Goal: Task Accomplishment & Management: Manage account settings

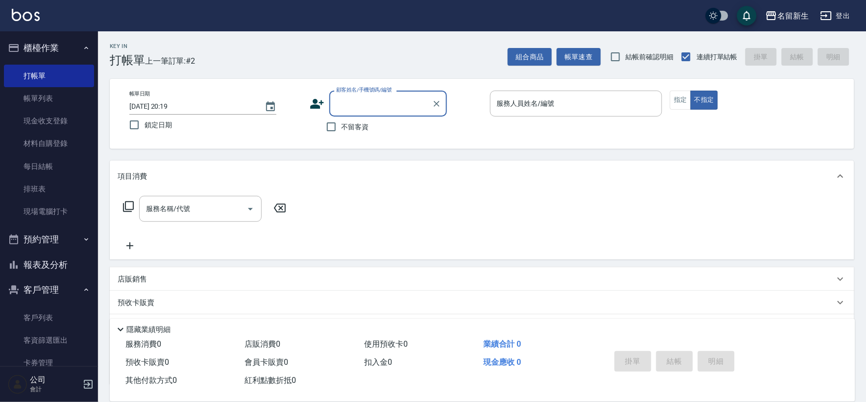
click at [319, 101] on icon at bounding box center [317, 104] width 15 height 15
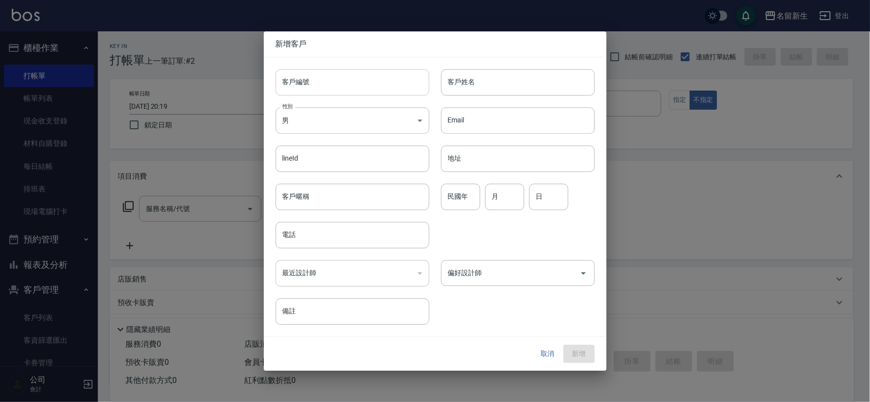
click at [321, 90] on input "客戶編號" at bounding box center [353, 82] width 154 height 26
type input "3446"
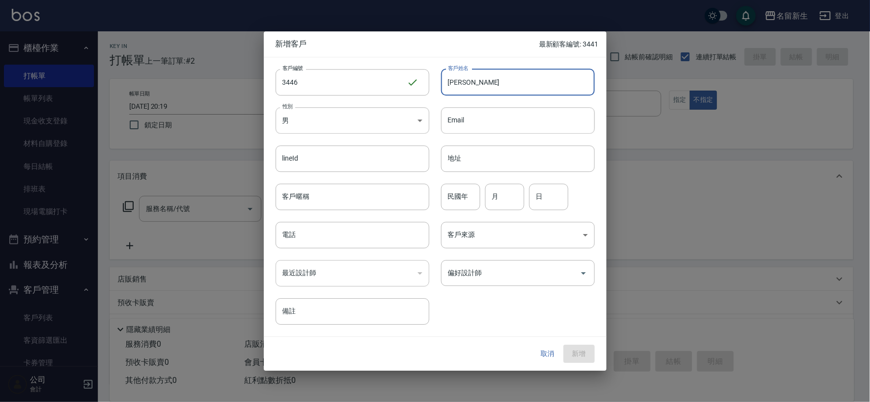
type input "張純慈"
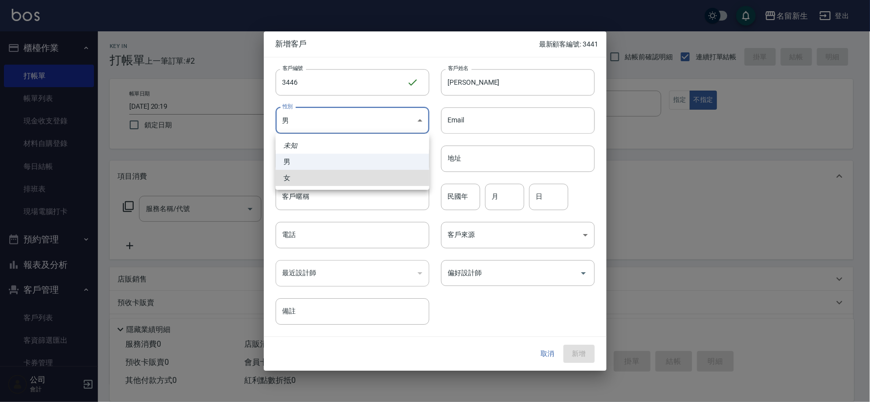
type input "FEMALE"
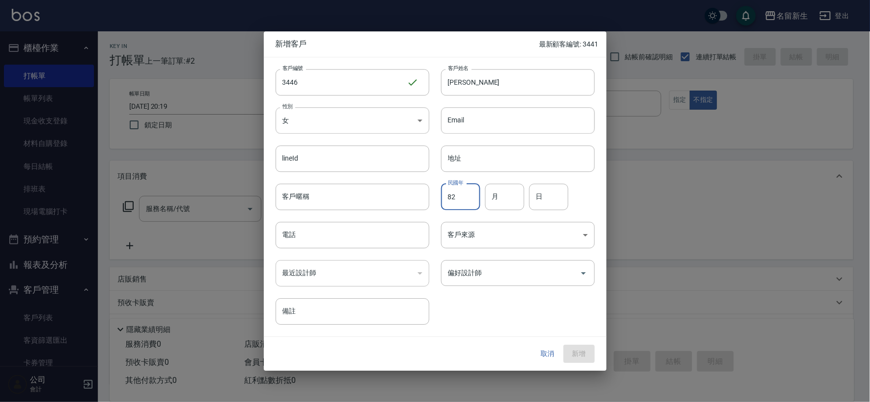
type input "82"
type input "04"
type input "26"
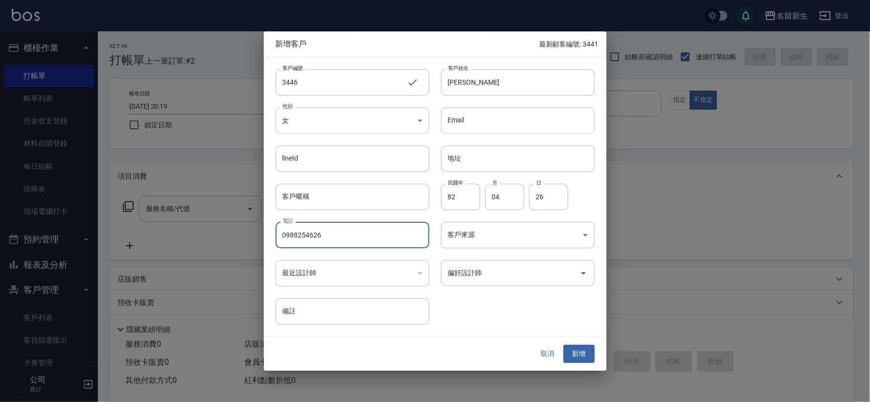
type input "0988254626"
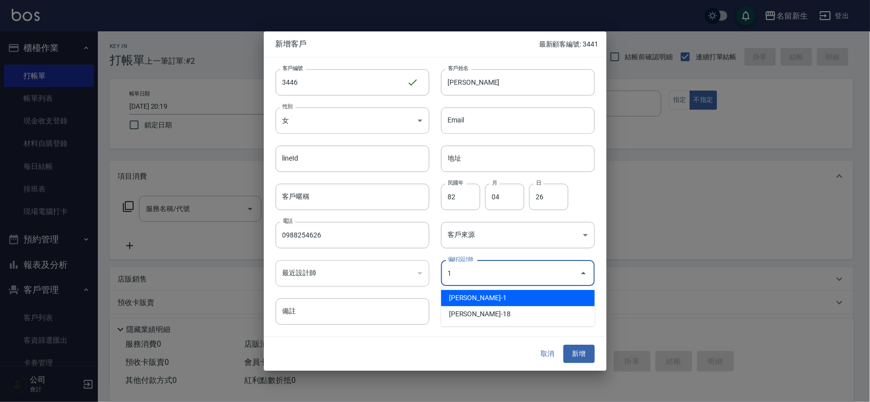
type input "王玉芳"
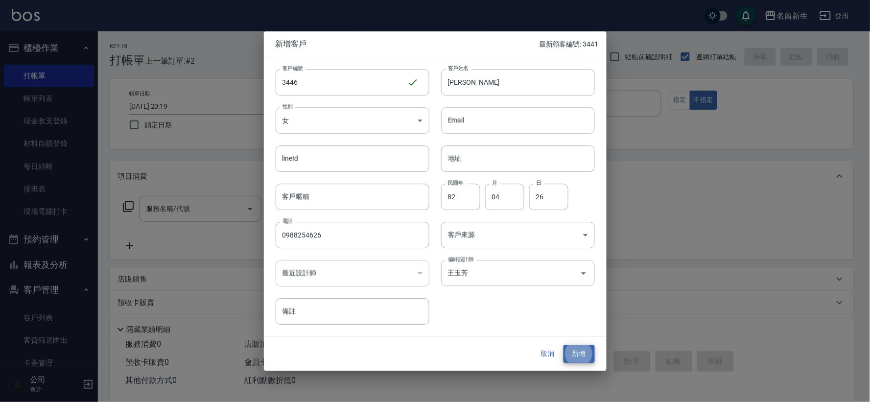
click at [564, 345] on button "新增" at bounding box center [579, 354] width 31 height 18
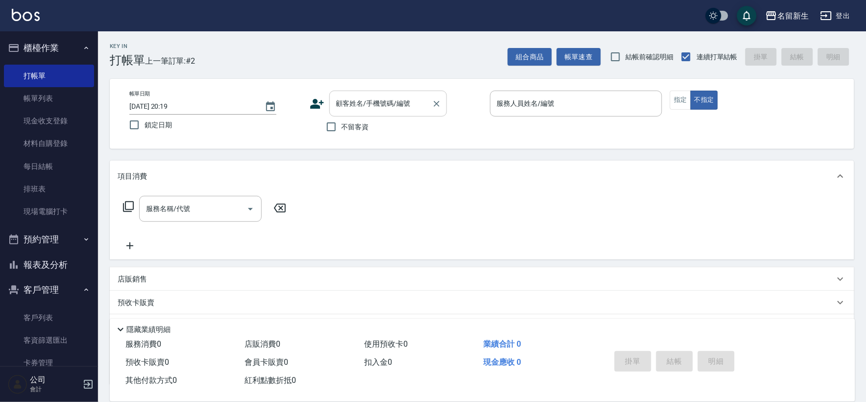
click at [389, 111] on input "顧客姓名/手機號碼/編號" at bounding box center [381, 103] width 94 height 17
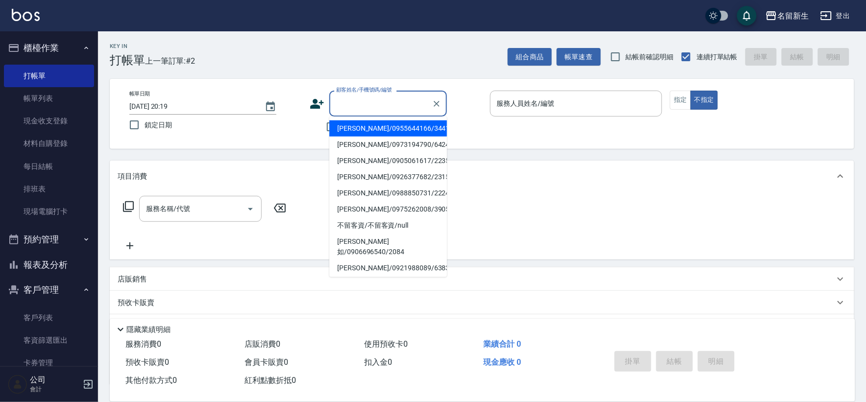
type input "2"
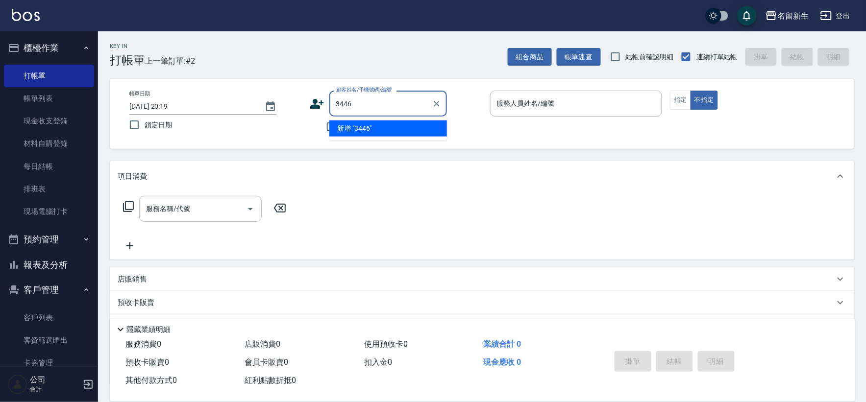
type input "3446"
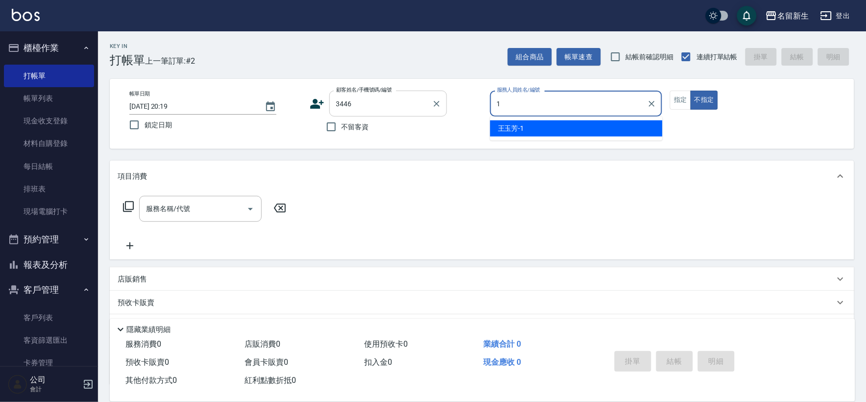
type input "1"
type button "false"
type input "王玉芳-1"
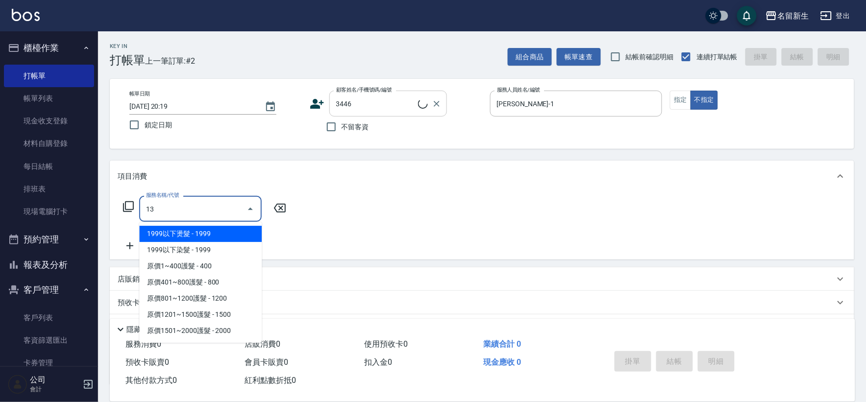
type input "139"
type input "張純慈/0988254626/3446"
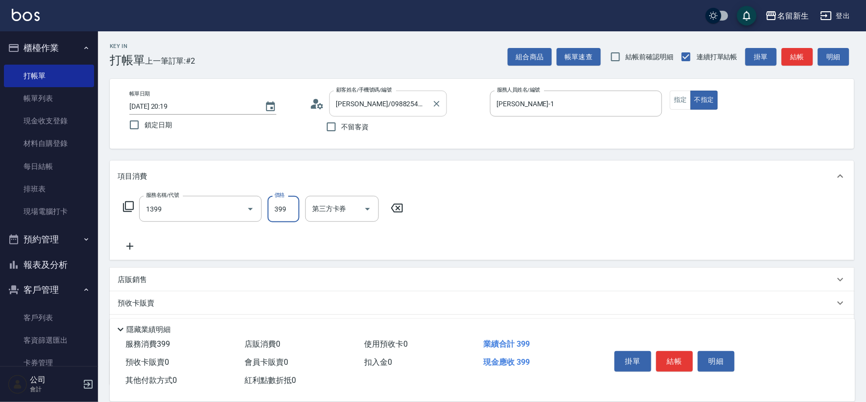
type input "健康洗髮(1399)"
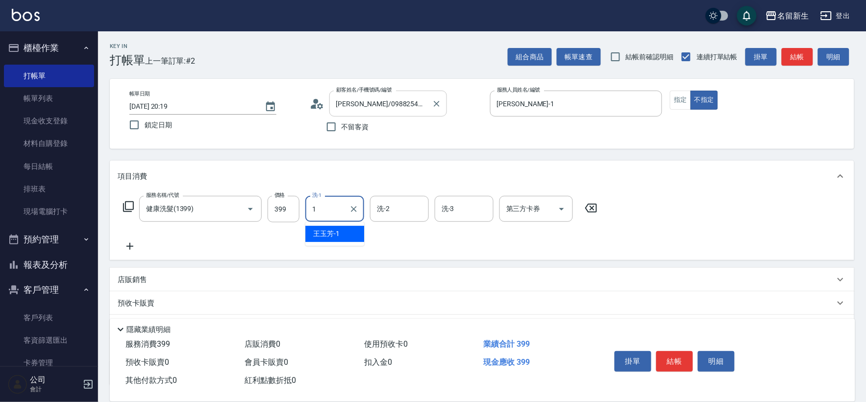
type input "王玉芳-1"
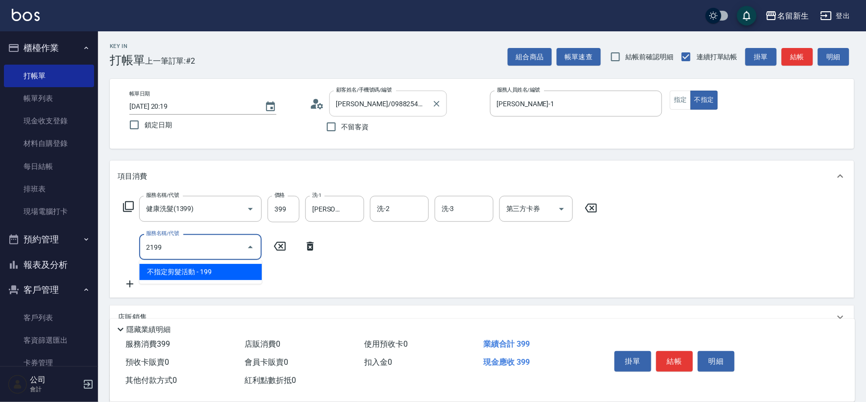
type input "不指定剪髮活動(2199)"
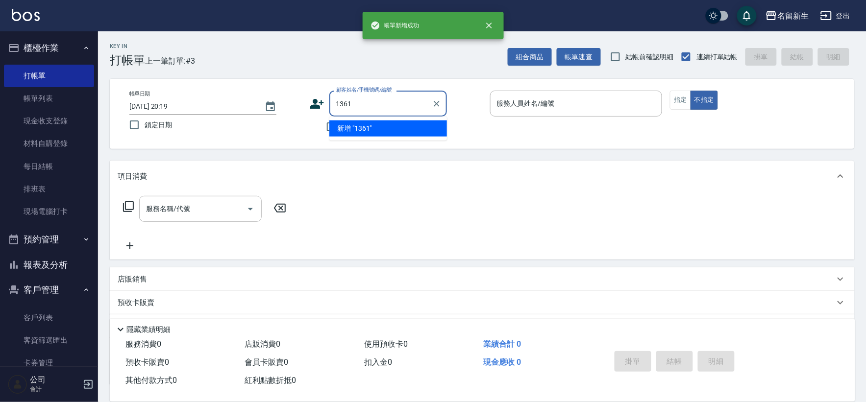
type input "1361"
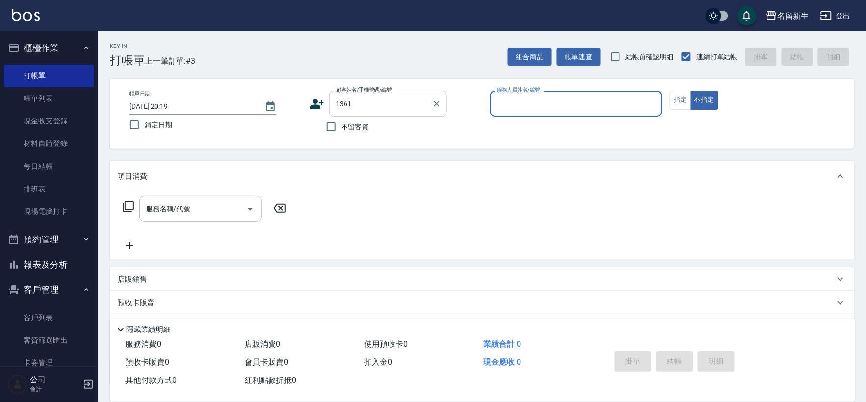
type input "7"
type input "林宥任/0919707303/1361"
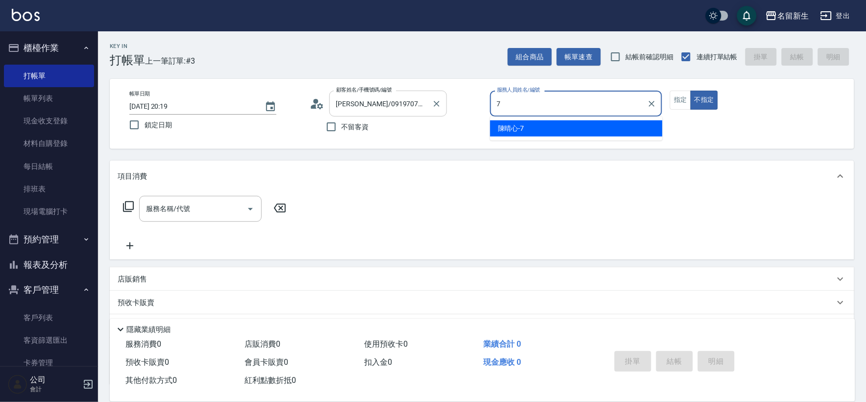
type input "陳晴心-7"
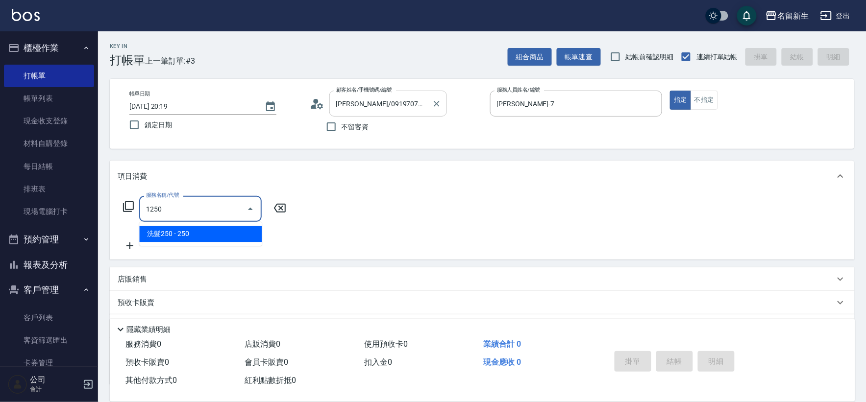
type input "洗髮250(1250)"
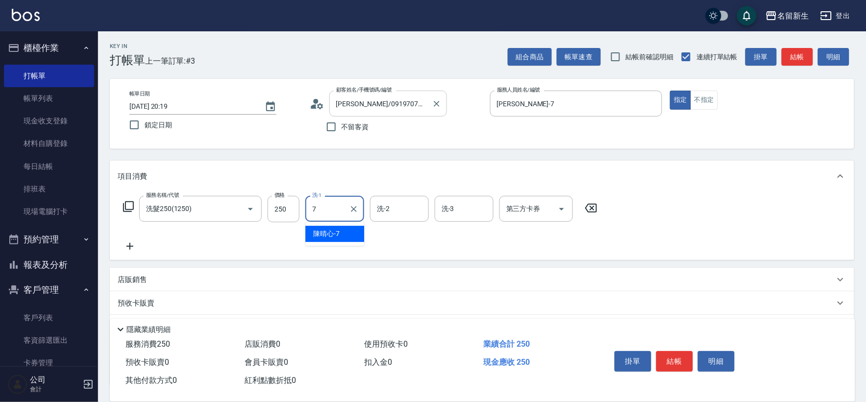
type input "陳晴心-7"
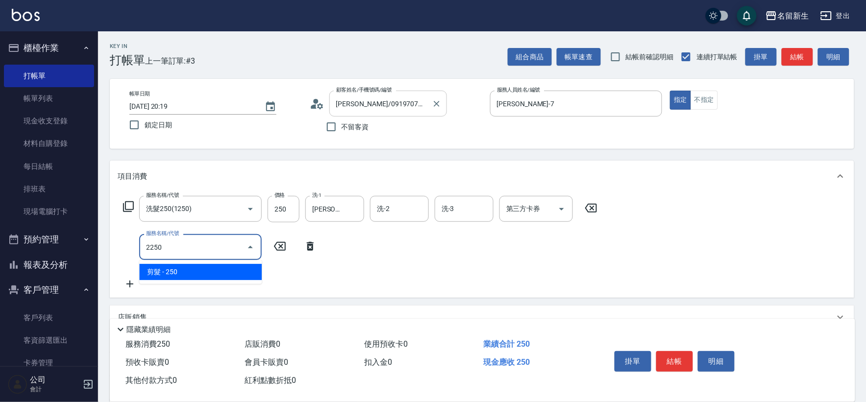
type input "剪髮(2250)"
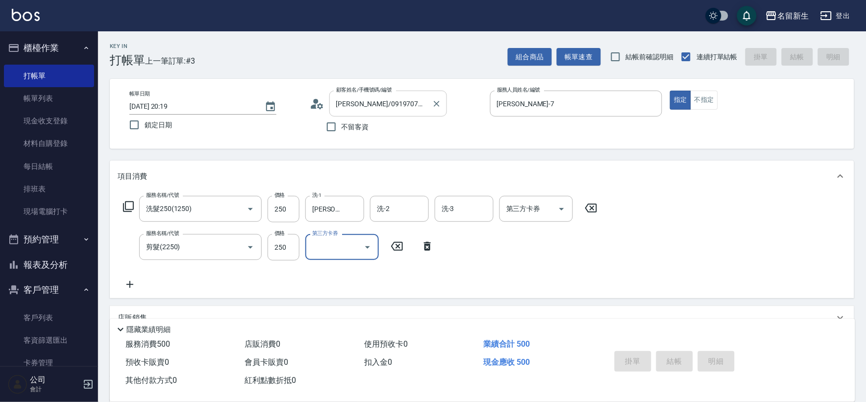
type input "2025/09/15 20:20"
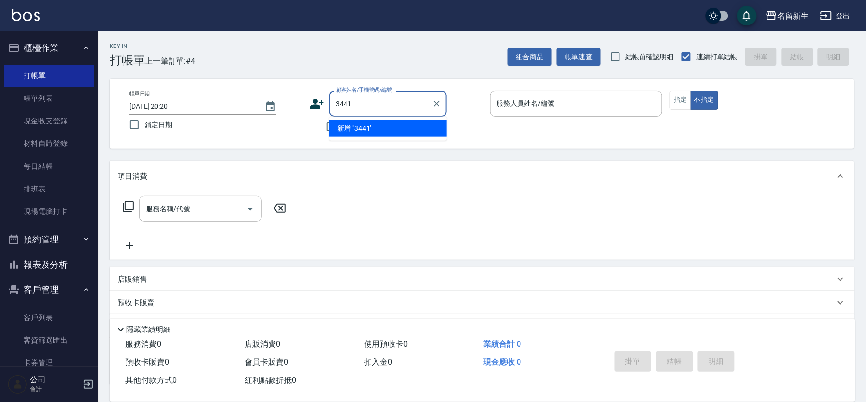
type input "3441"
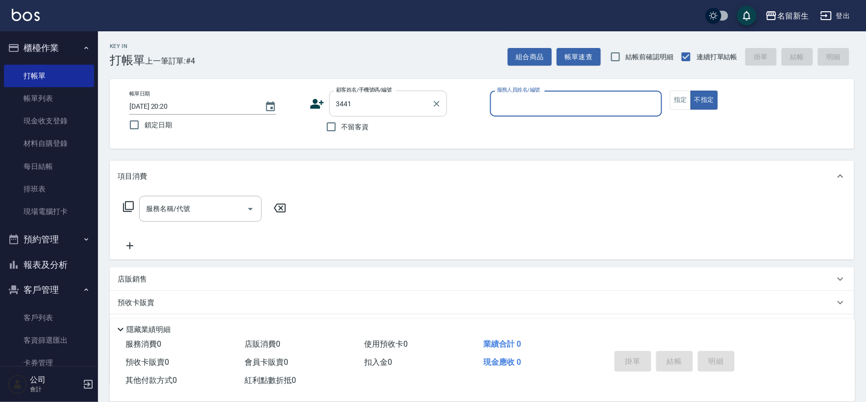
type input "1"
type input "王美慧/0955644166/3441"
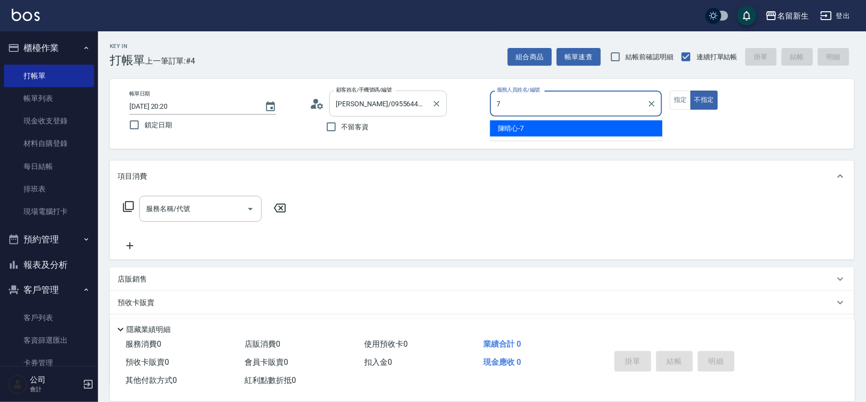
type input "陳晴心-7"
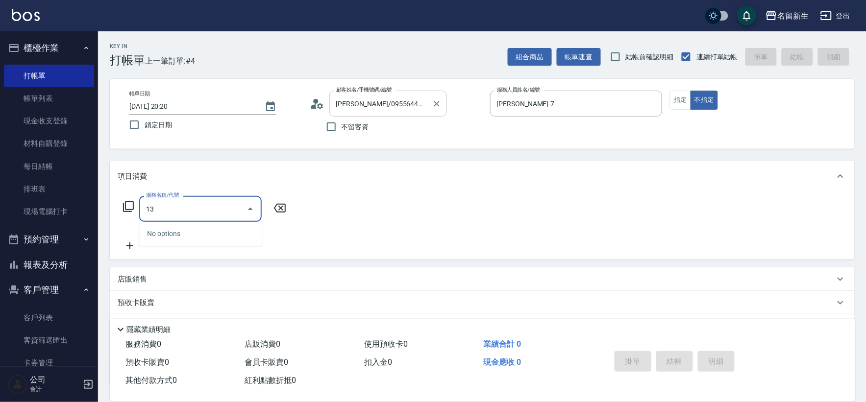
type input "1"
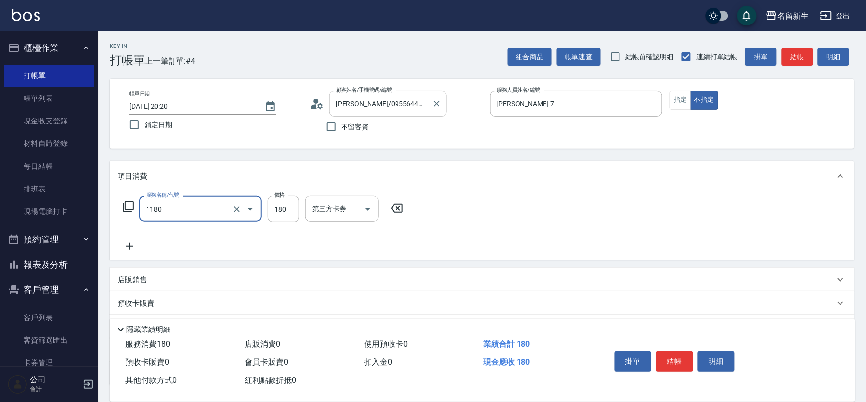
type input "洗髮(不指定活動)(1180)"
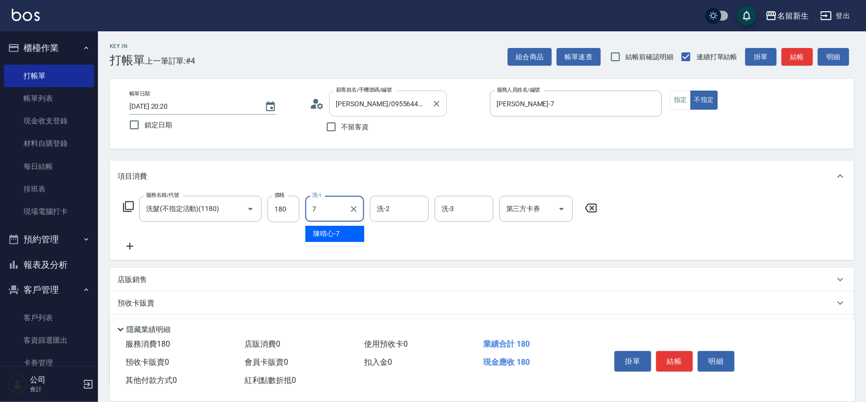
type input "陳晴心-7"
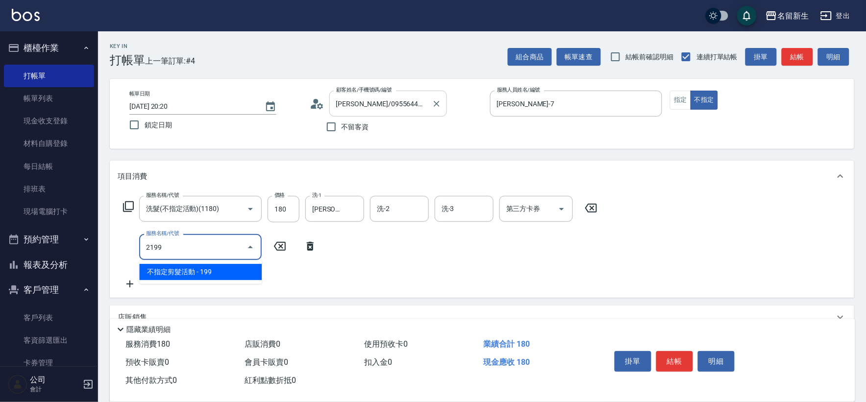
type input "不指定剪髮活動(2199)"
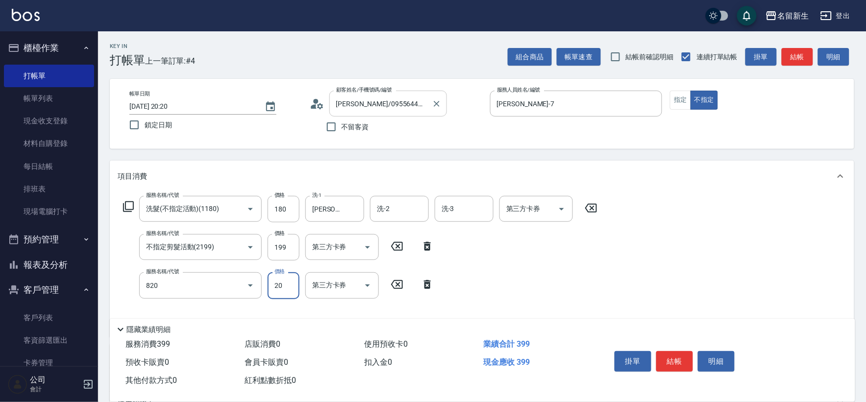
type input "潤絲(820)"
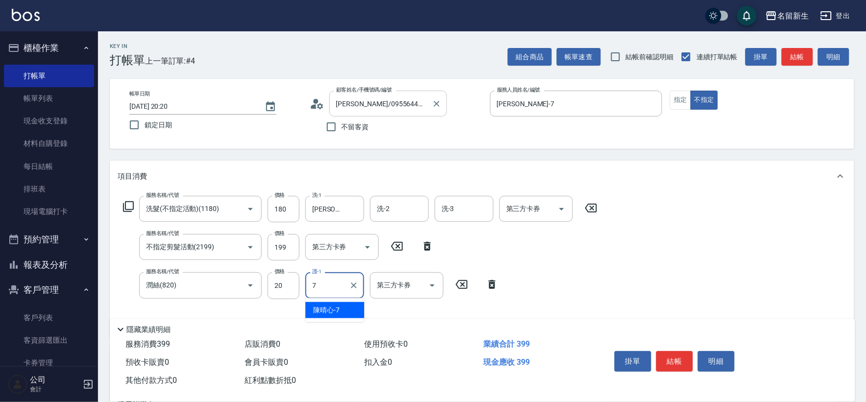
type input "陳晴心-7"
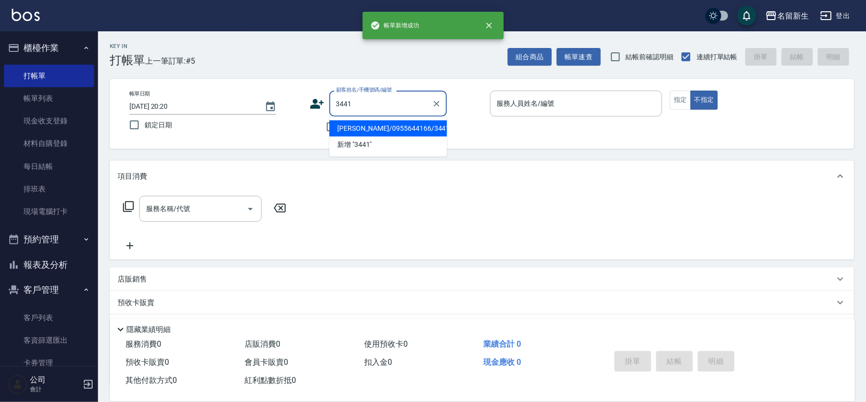
type input "王美慧/0955644166/3441"
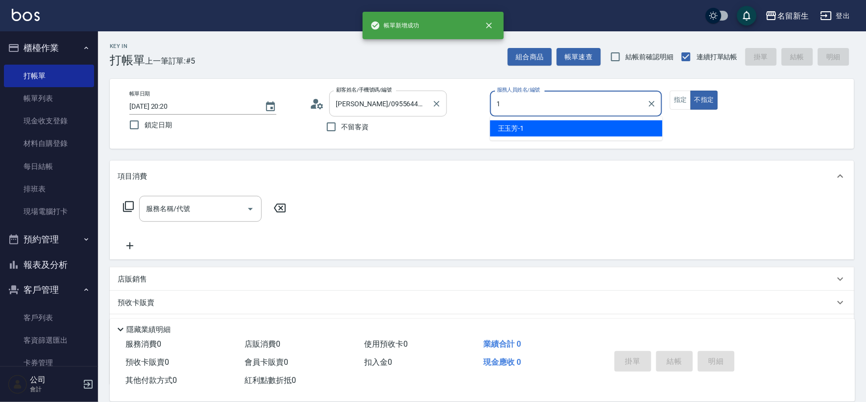
type input "王玉芳-1"
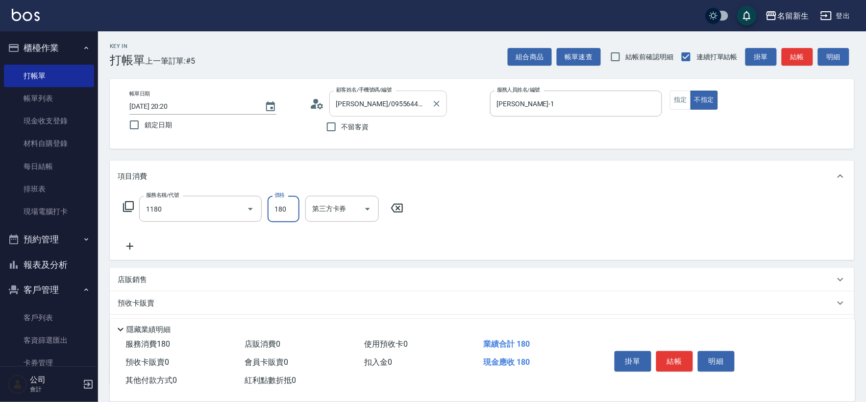
type input "洗髮(不指定活動)(1180)"
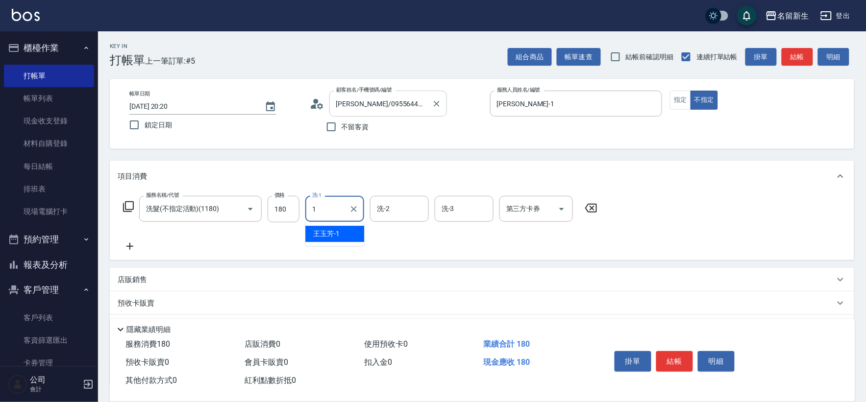
type input "王玉芳-1"
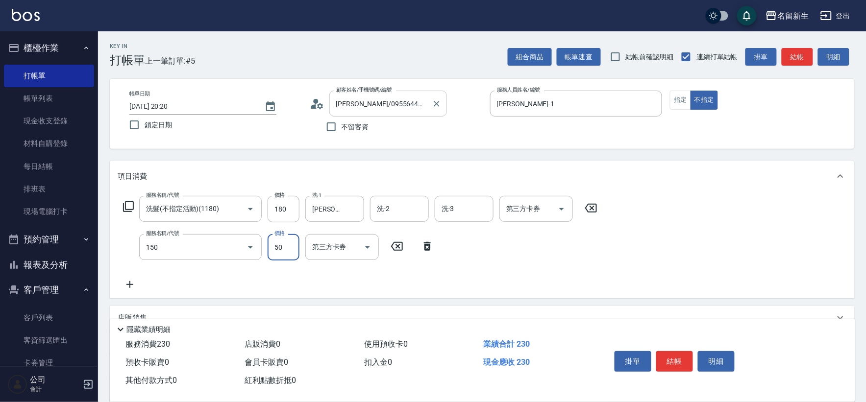
type input "精油(150)"
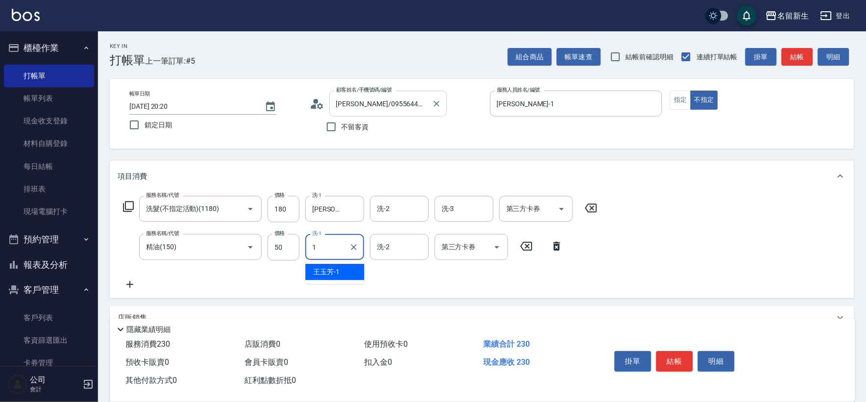
type input "王玉芳-1"
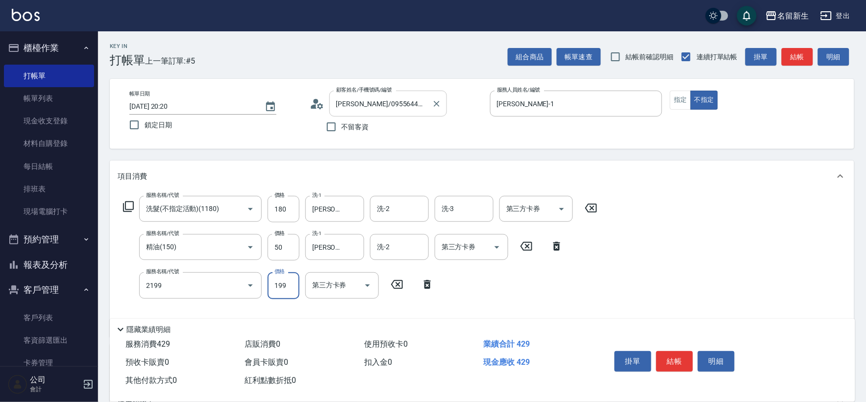
type input "不指定剪髮活動(2199)"
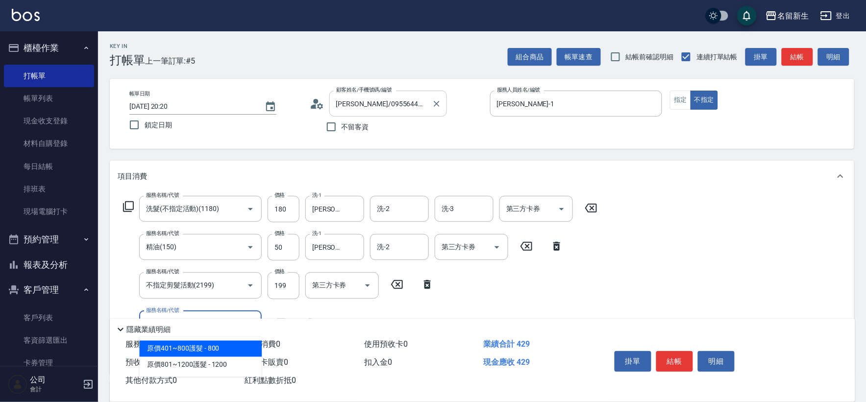
type input "潤絲(820)"
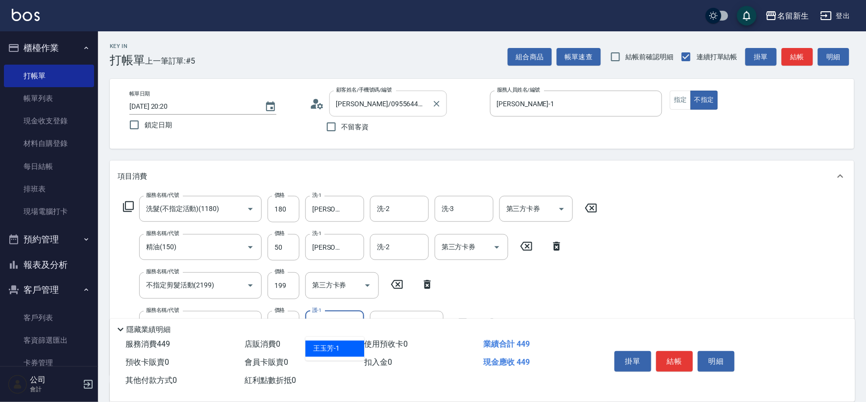
type input "王玉芳-1"
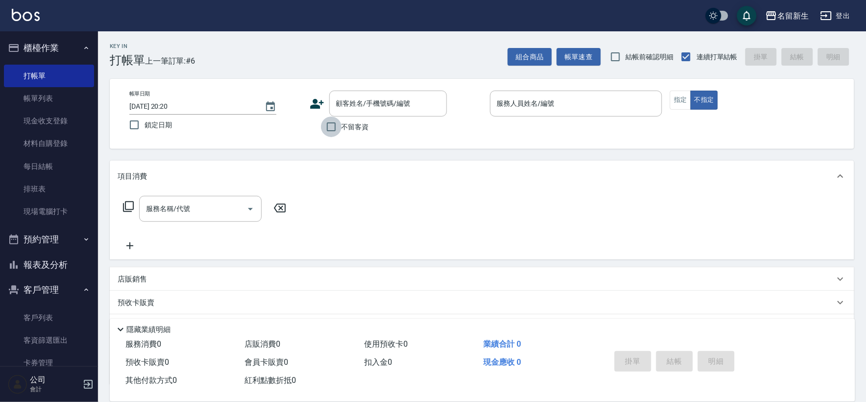
click at [337, 130] on input "不留客資" at bounding box center [331, 127] width 21 height 21
checkbox input "true"
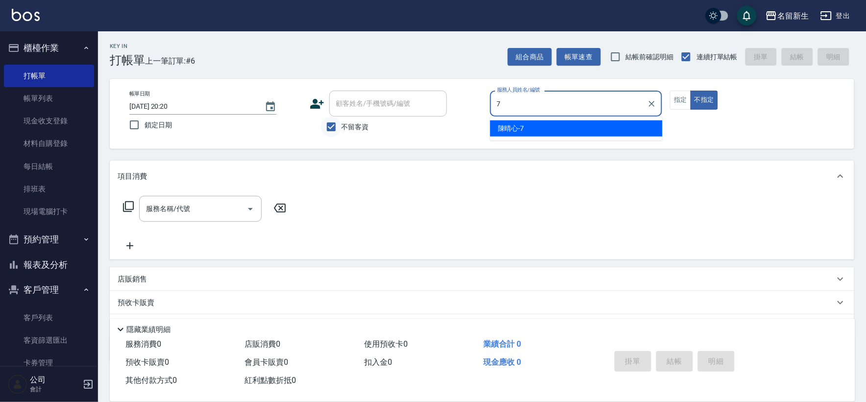
type input "陳晴心-7"
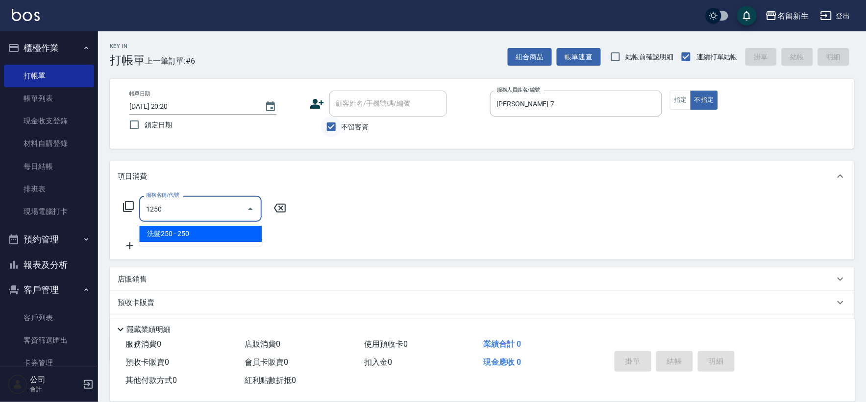
type input "洗髮250(1250)"
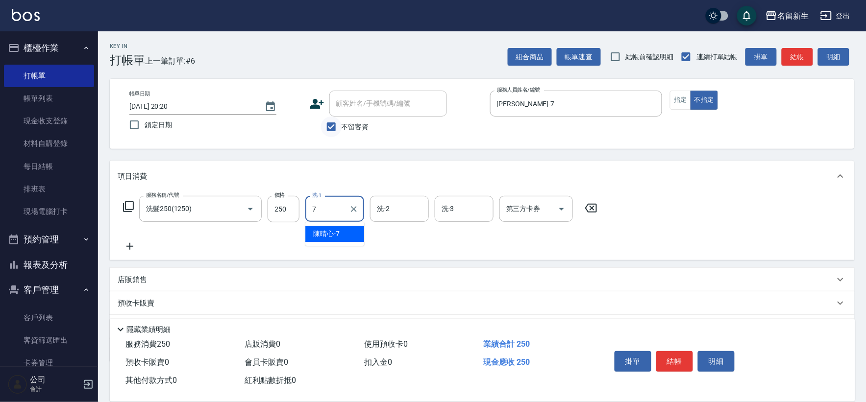
type input "陳晴心-7"
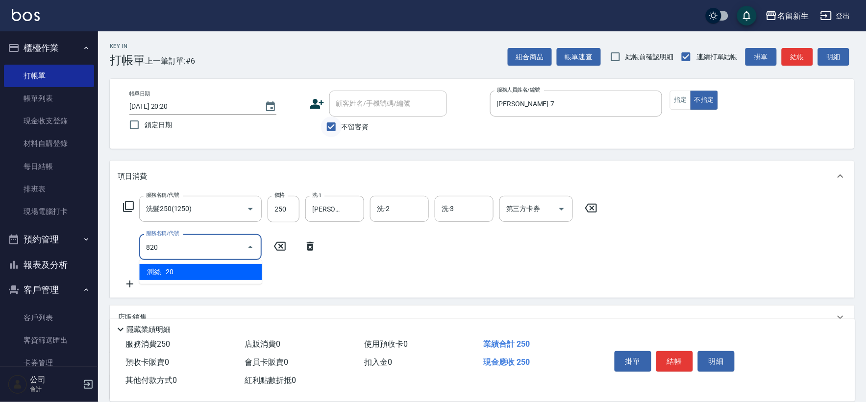
type input "潤絲(820)"
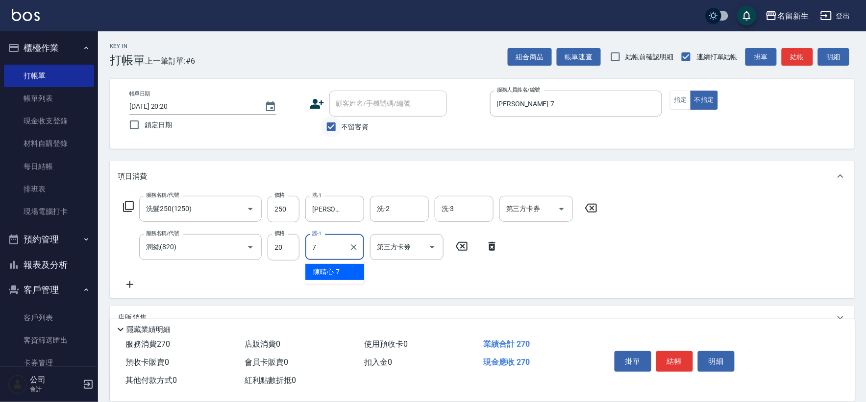
type input "陳晴心-7"
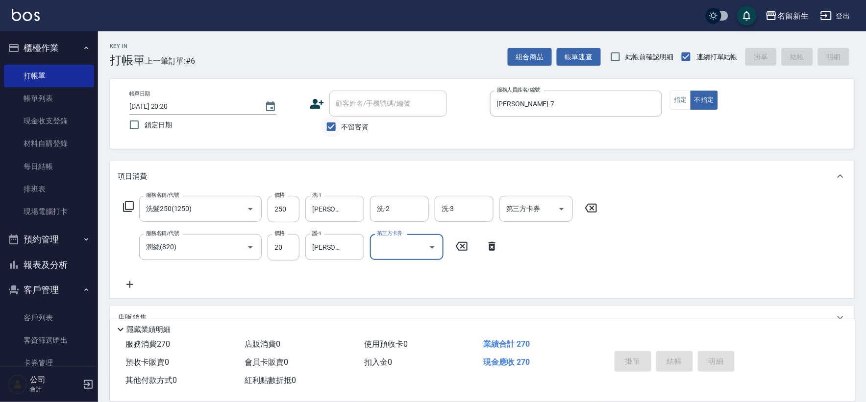
type input "2025/09/15 20:21"
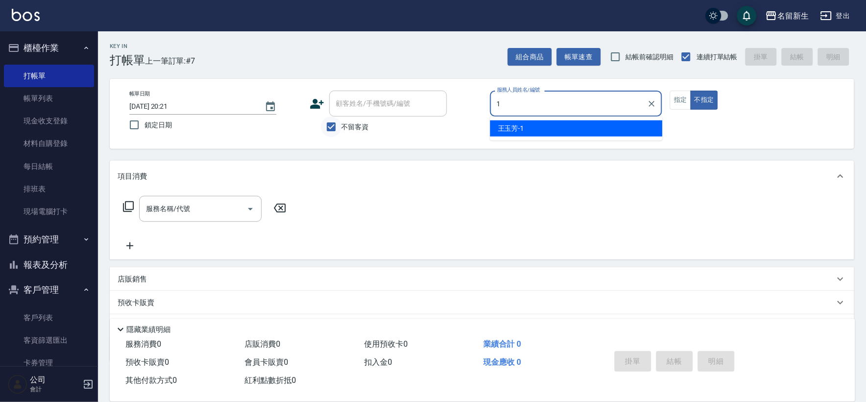
type input "王玉芳-1"
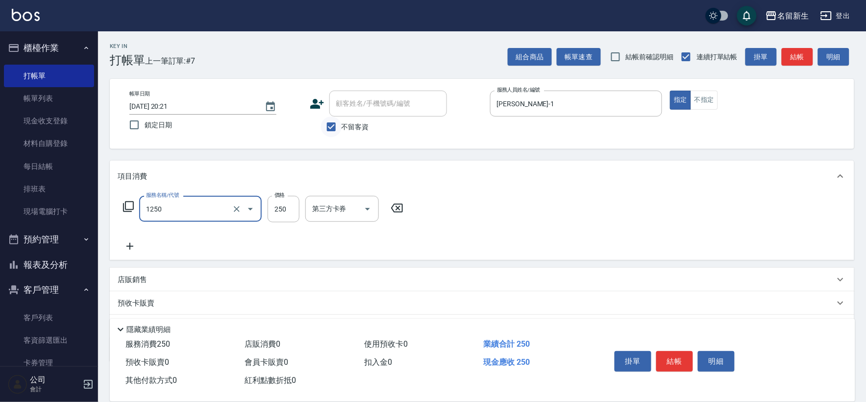
type input "洗髮250(1250)"
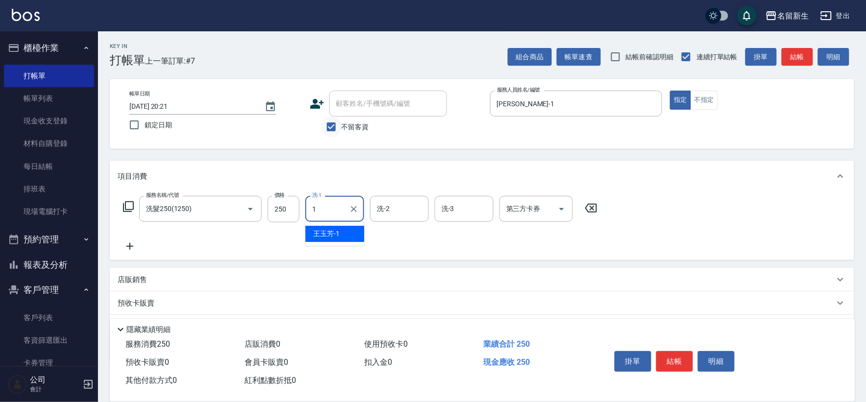
type input "王玉芳-1"
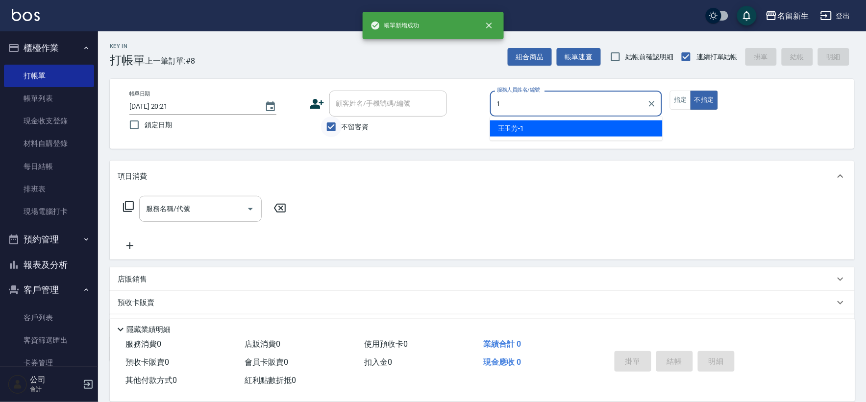
type input "王玉芳-1"
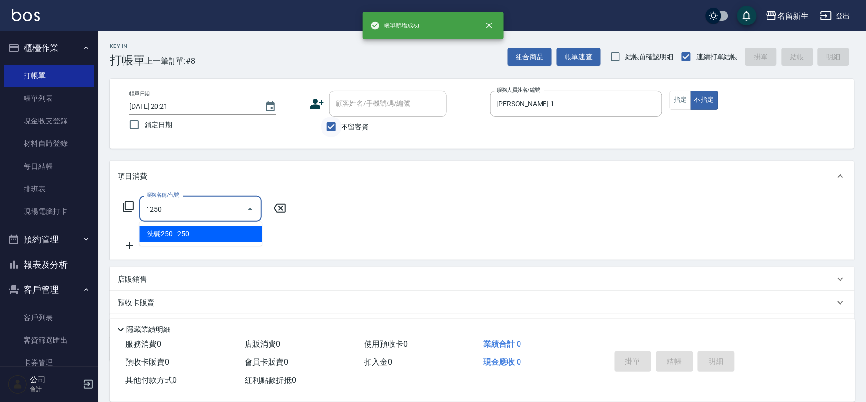
type input "洗髮250(1250)"
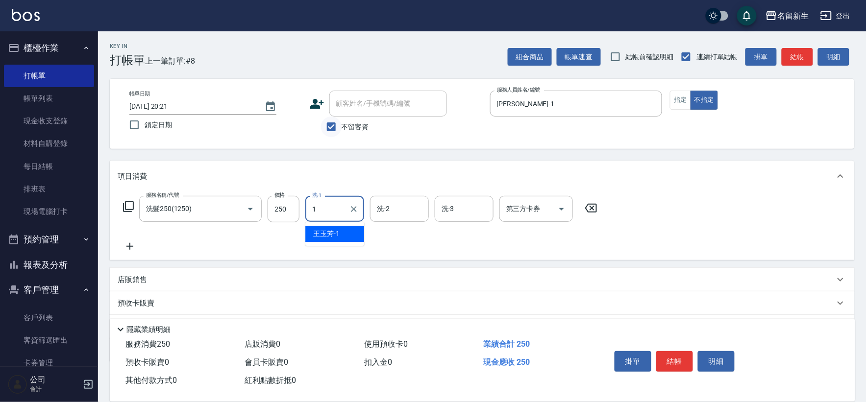
type input "王玉芳-1"
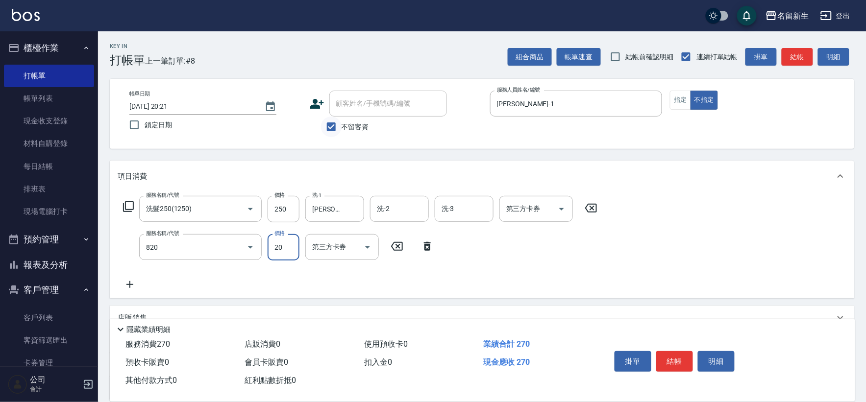
type input "潤絲(820)"
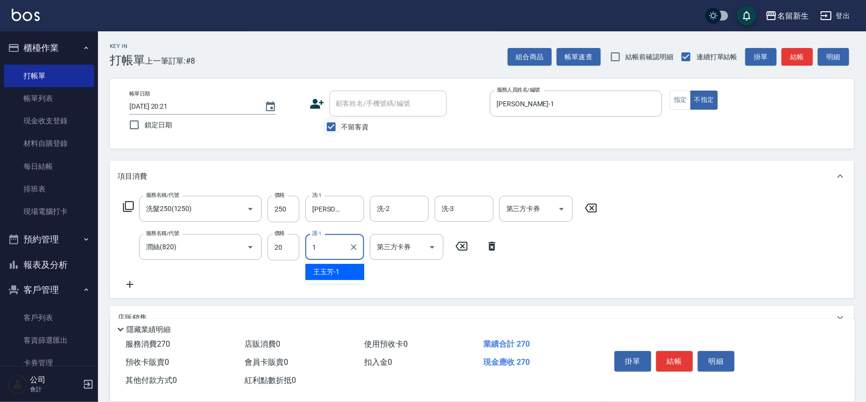
type input "王玉芳-1"
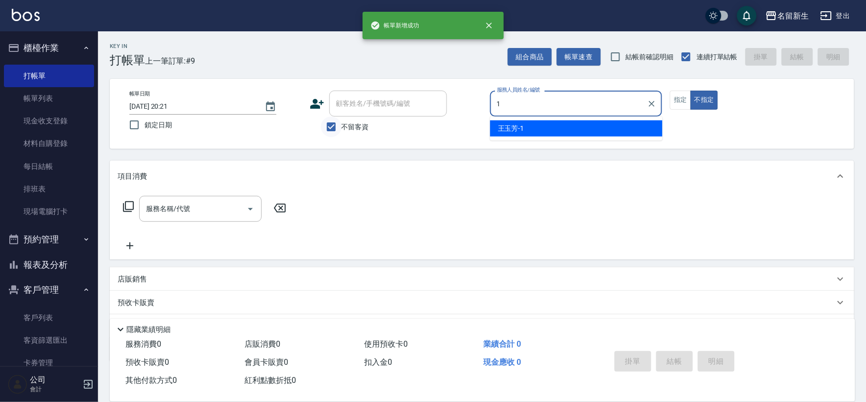
type input "王玉芳-1"
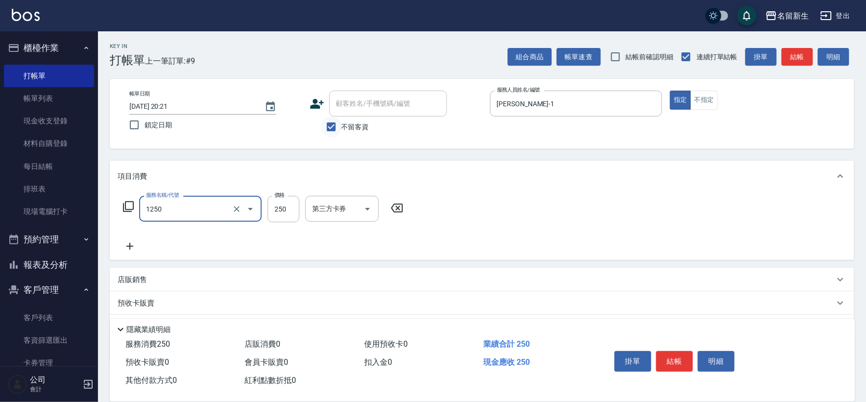
type input "洗髮250(1250)"
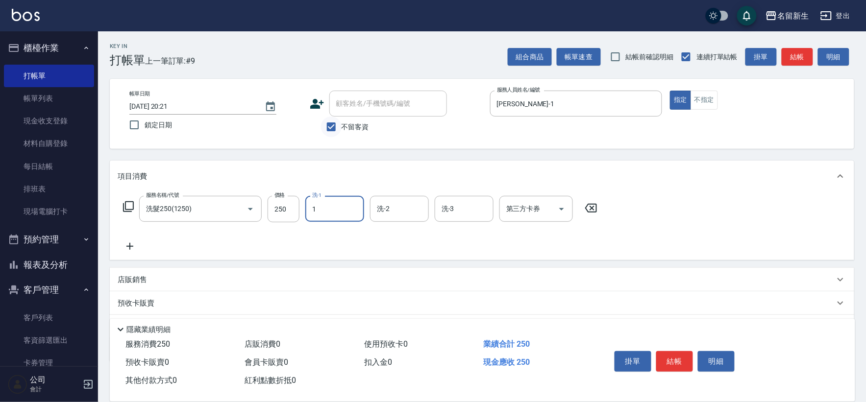
type input "王玉芳-1"
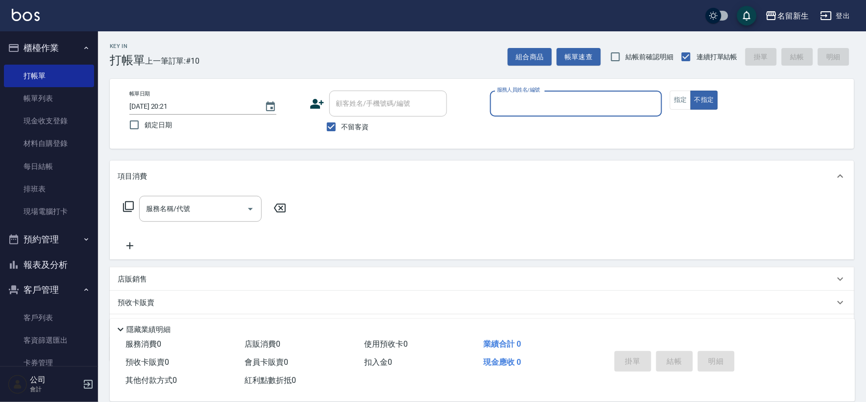
click at [317, 105] on icon at bounding box center [317, 104] width 14 height 10
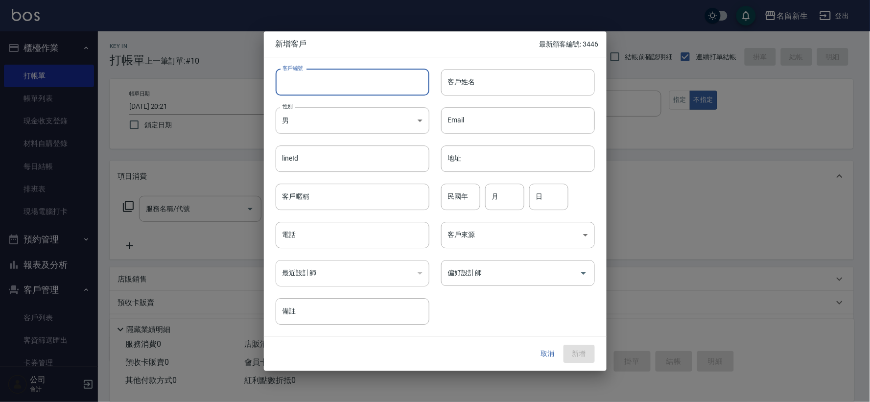
click at [333, 80] on input "客戶編號" at bounding box center [353, 82] width 154 height 26
type input "3445"
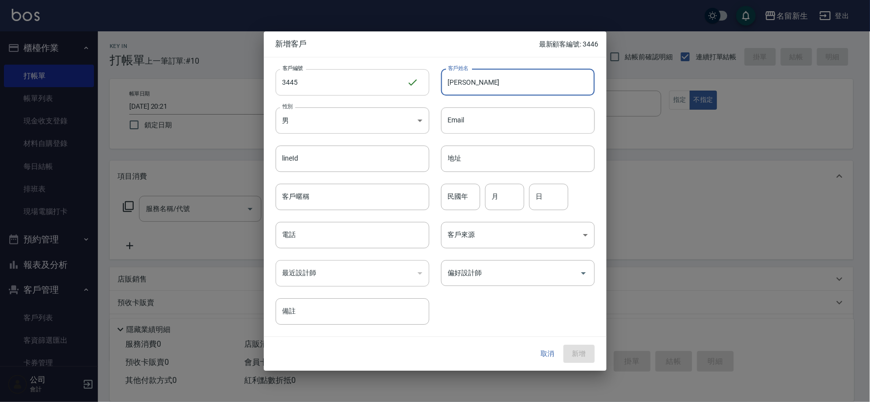
type input "蔡佑妮"
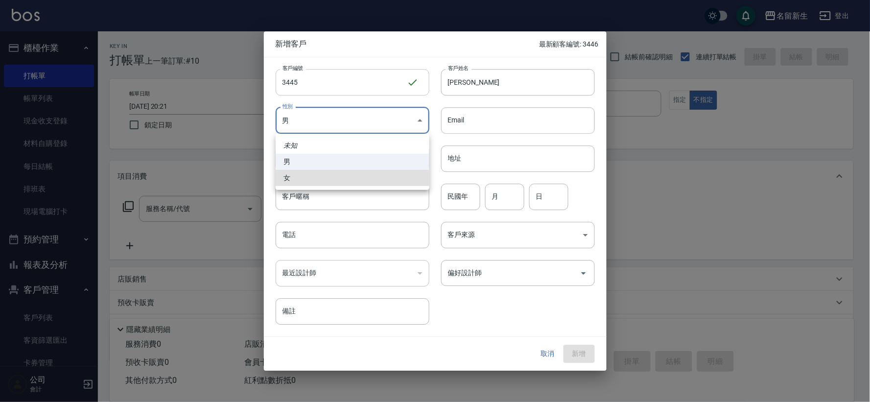
type input "FEMALE"
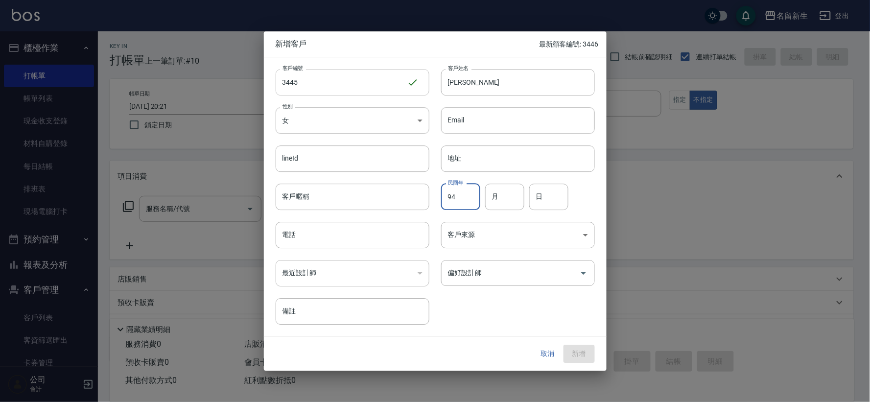
type input "94"
type input "03"
type input "06"
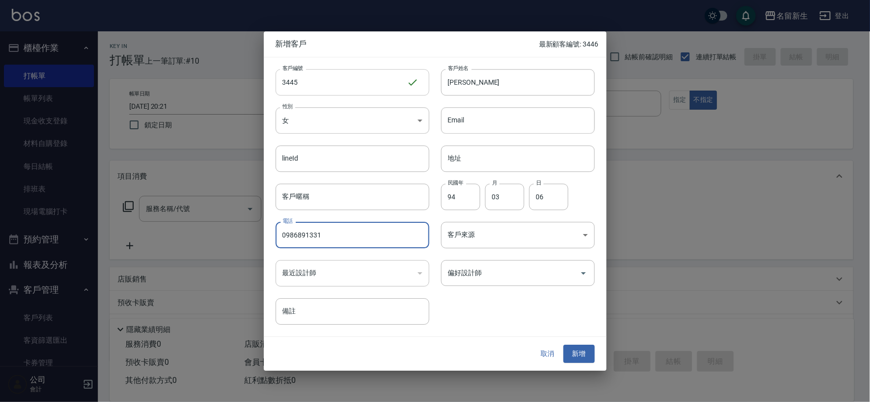
type input "0986891331"
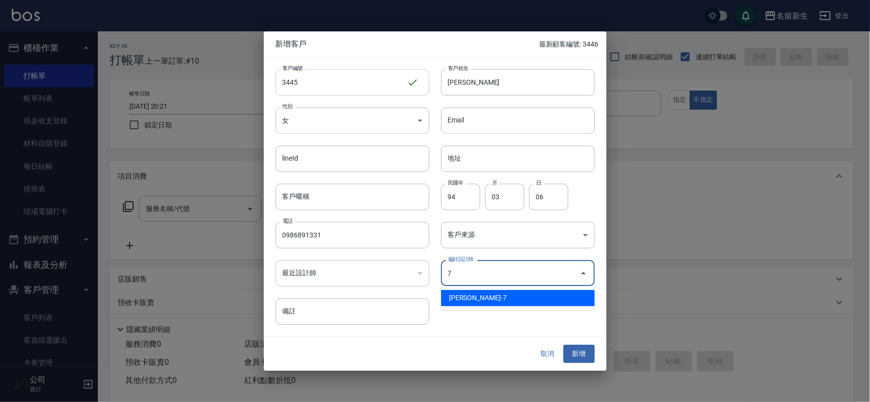
type input "陳晴心"
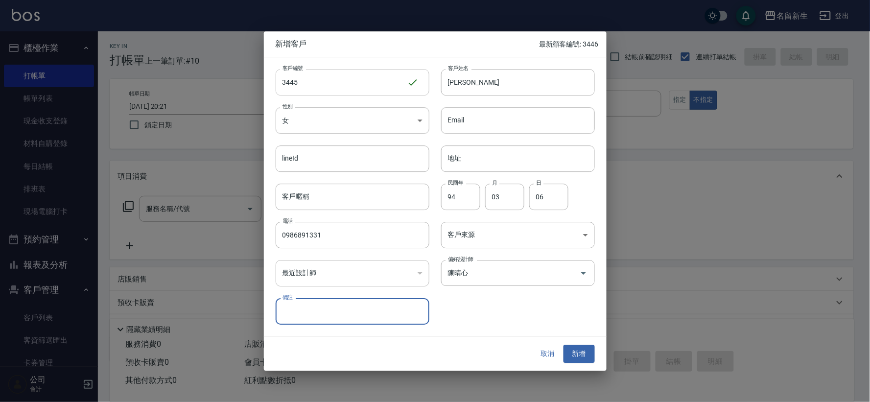
click at [564, 345] on button "新增" at bounding box center [579, 354] width 31 height 18
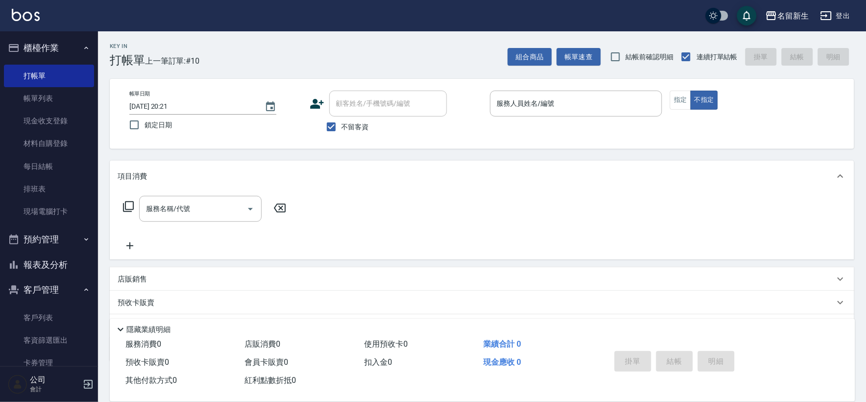
drag, startPoint x: 49, startPoint y: 273, endPoint x: 187, endPoint y: 154, distance: 181.9
click at [50, 273] on button "報表及分析" at bounding box center [49, 264] width 90 height 25
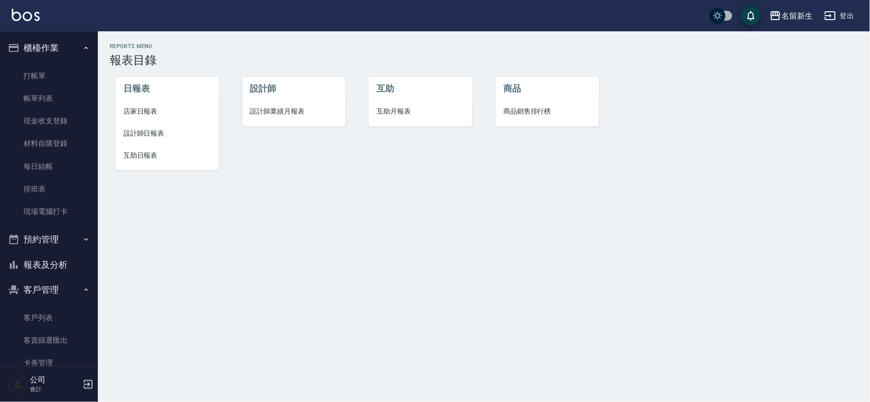
click at [263, 105] on li "設計師業績月報表" at bounding box center [293, 111] width 103 height 22
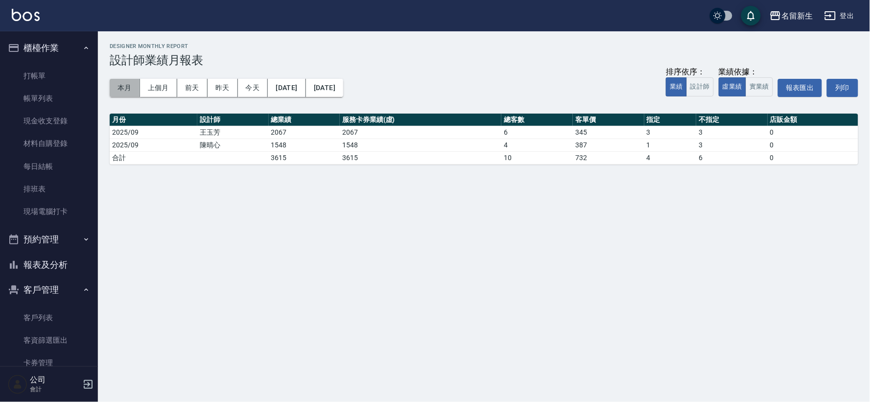
click at [126, 86] on button "本月" at bounding box center [125, 88] width 30 height 18
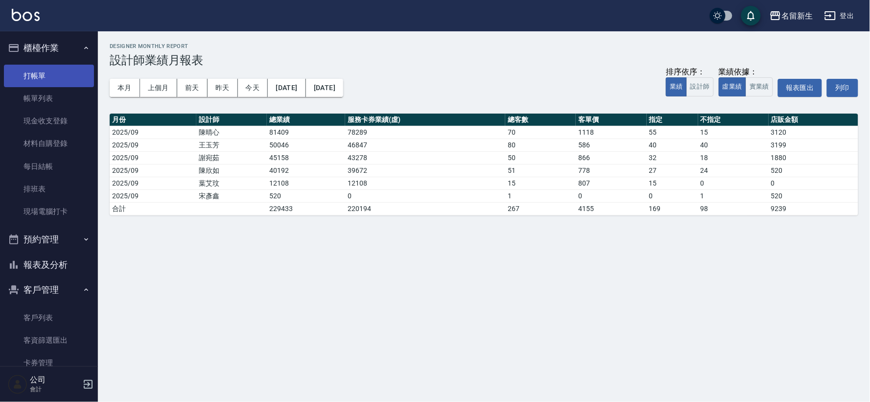
click at [44, 74] on link "打帳單" at bounding box center [49, 76] width 90 height 23
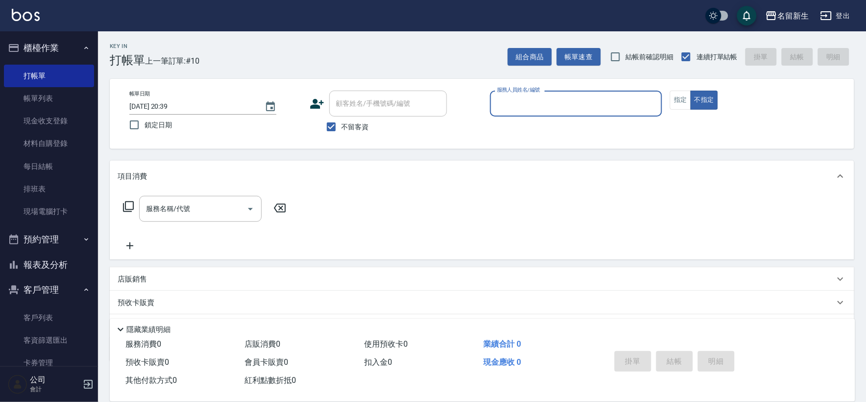
click at [360, 131] on span "不留客資" at bounding box center [354, 127] width 27 height 10
click at [341, 131] on input "不留客資" at bounding box center [331, 127] width 21 height 21
checkbox input "false"
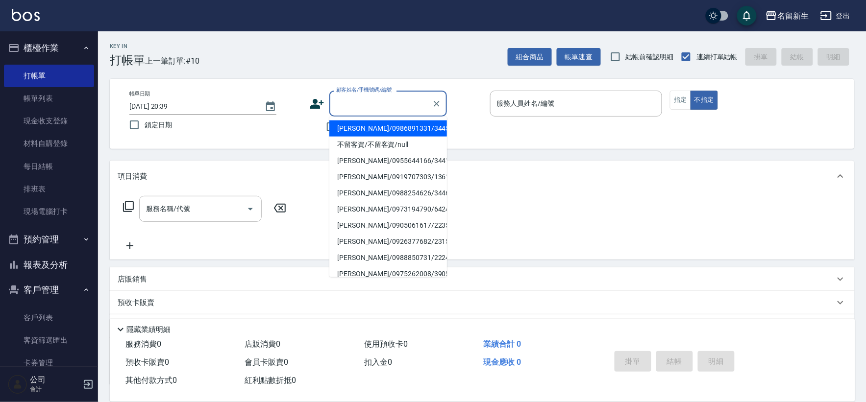
click at [360, 99] on input "顧客姓名/手機號碼/編號" at bounding box center [381, 103] width 94 height 17
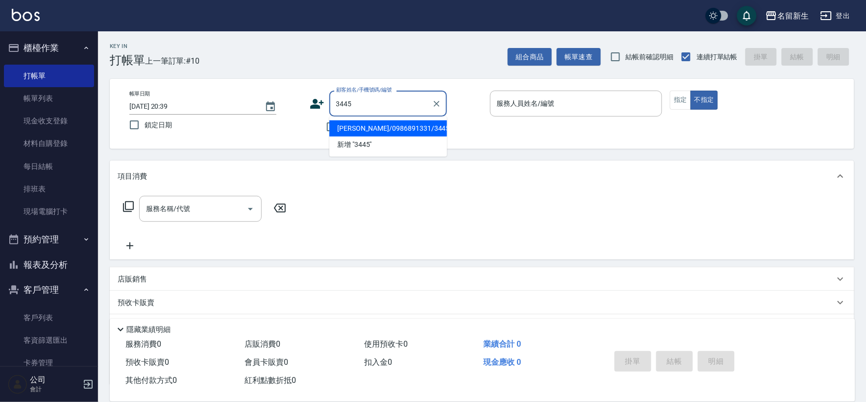
type input "蔡佑妮/0986891331/3445"
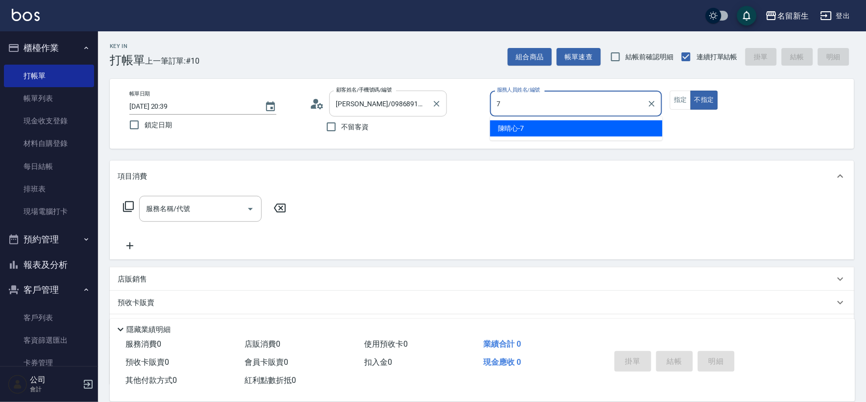
type input "陳晴心-7"
type button "false"
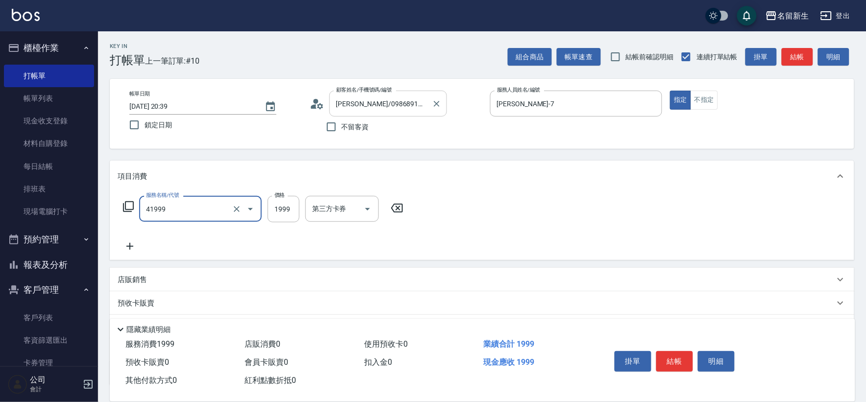
type input "1999以下染髮(41999)"
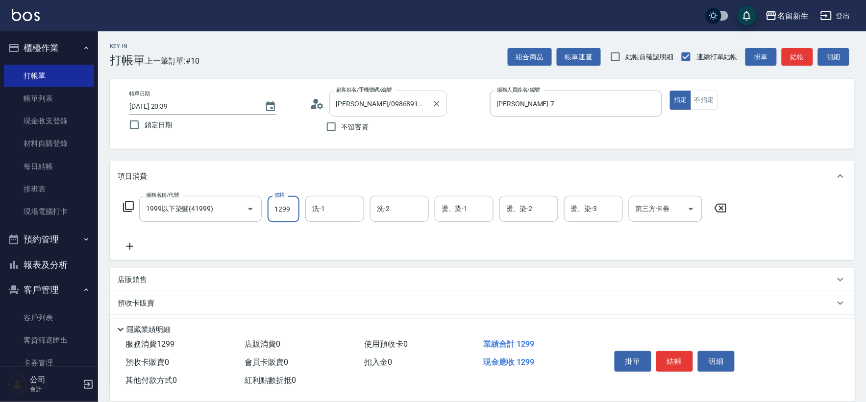
type input "1299"
type input "陳晴心-7"
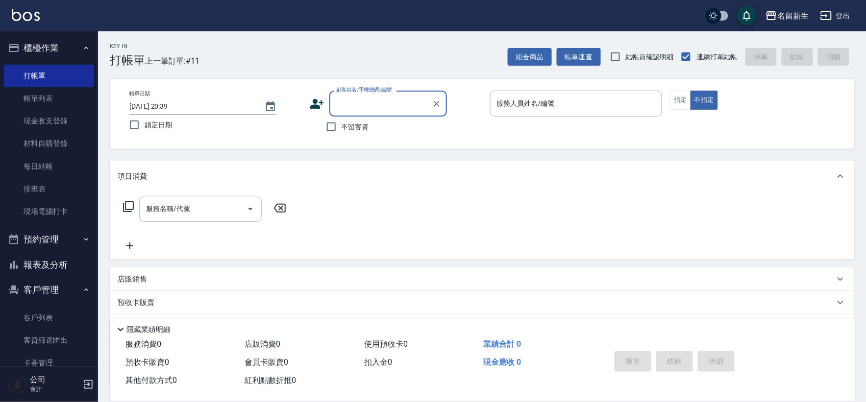
click at [57, 268] on button "報表及分析" at bounding box center [49, 264] width 90 height 25
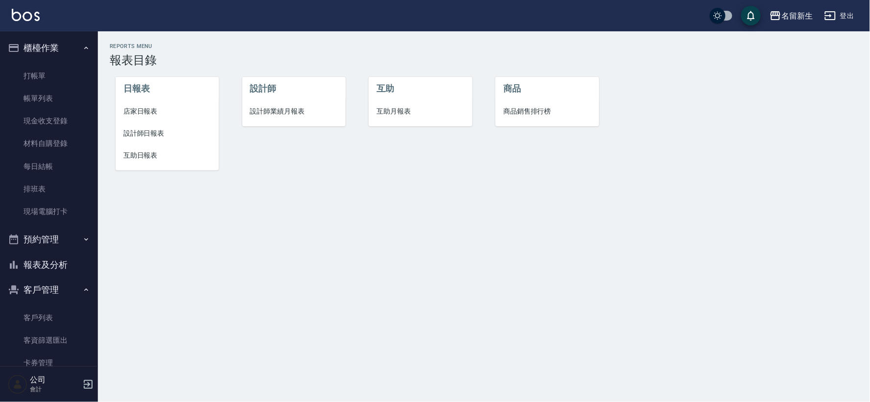
click at [170, 112] on span "店家日報表" at bounding box center [167, 111] width 88 height 10
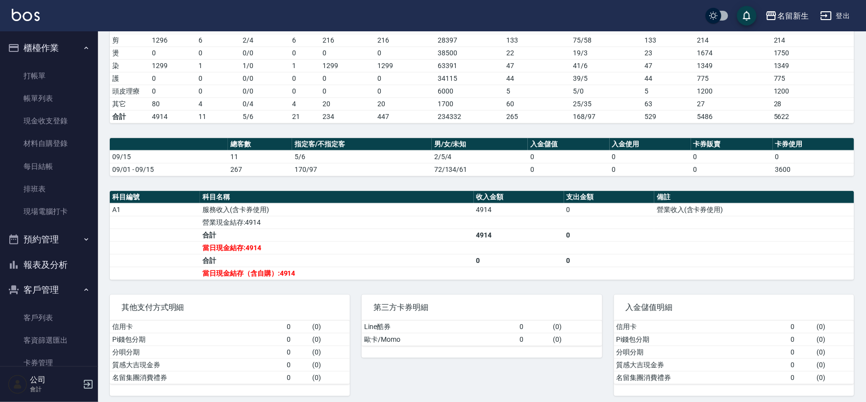
scroll to position [54, 0]
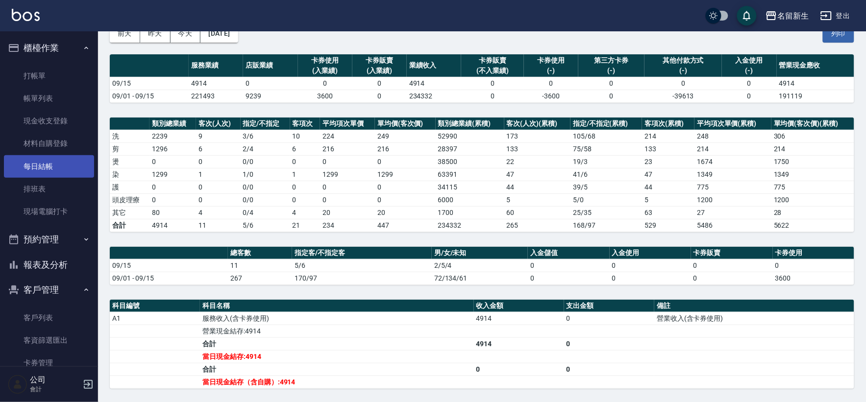
click at [58, 170] on link "每日結帳" at bounding box center [49, 166] width 90 height 23
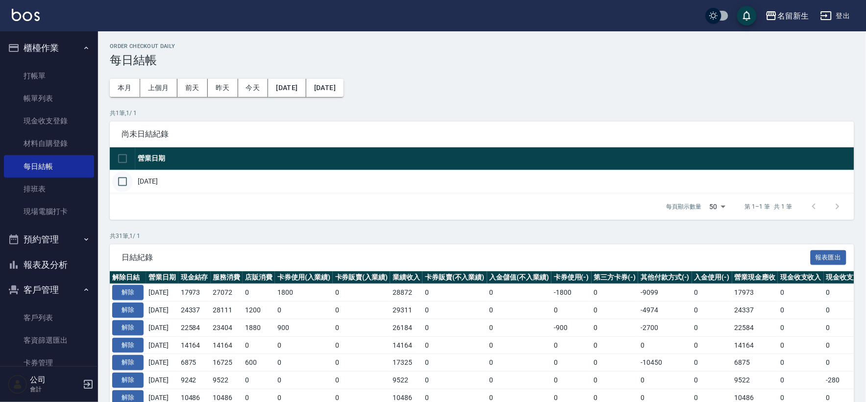
click at [123, 185] on input "checkbox" at bounding box center [122, 181] width 21 height 21
checkbox input "true"
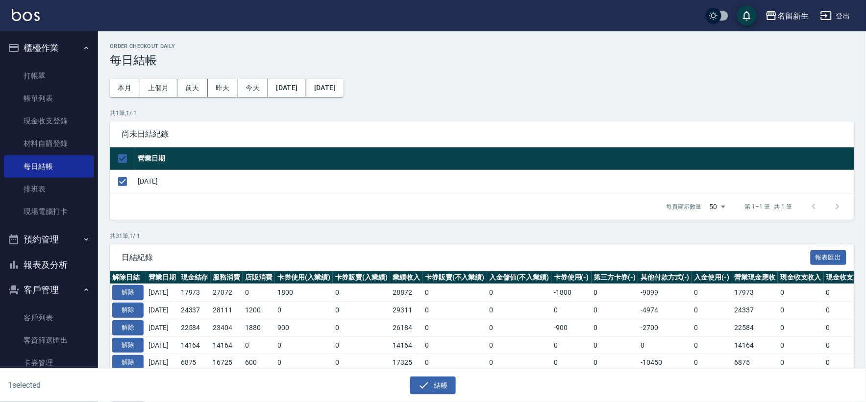
click at [458, 389] on div "結帳" at bounding box center [432, 386] width 421 height 18
click at [447, 388] on button "結帳" at bounding box center [433, 386] width 46 height 18
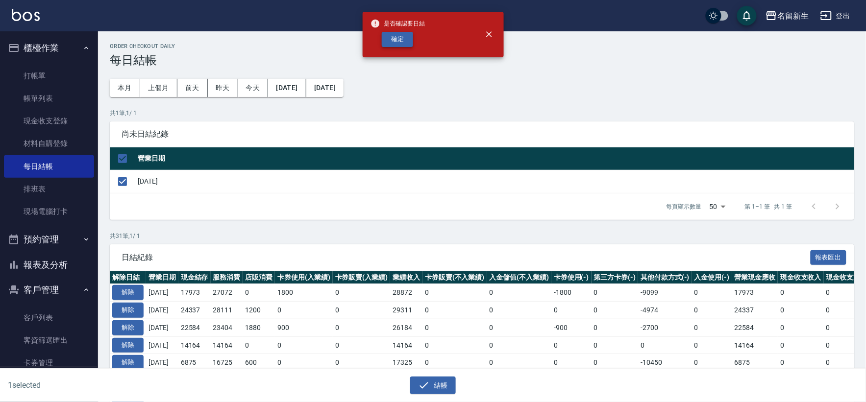
click at [385, 39] on button "確定" at bounding box center [397, 39] width 31 height 15
checkbox input "false"
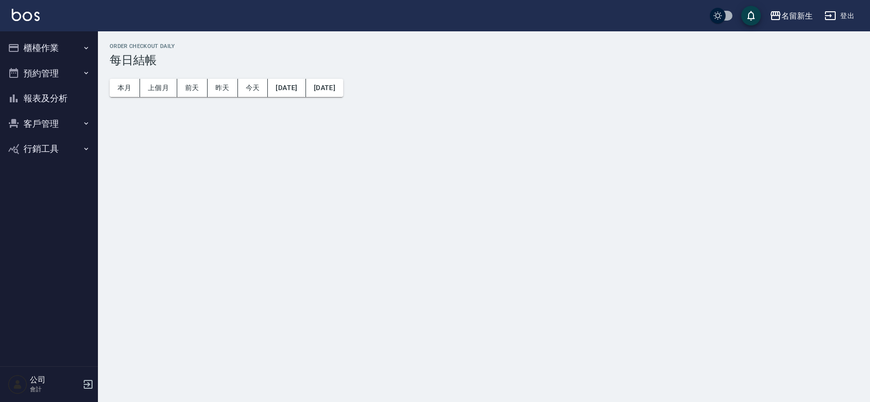
click at [67, 49] on button "櫃檯作業" at bounding box center [49, 47] width 90 height 25
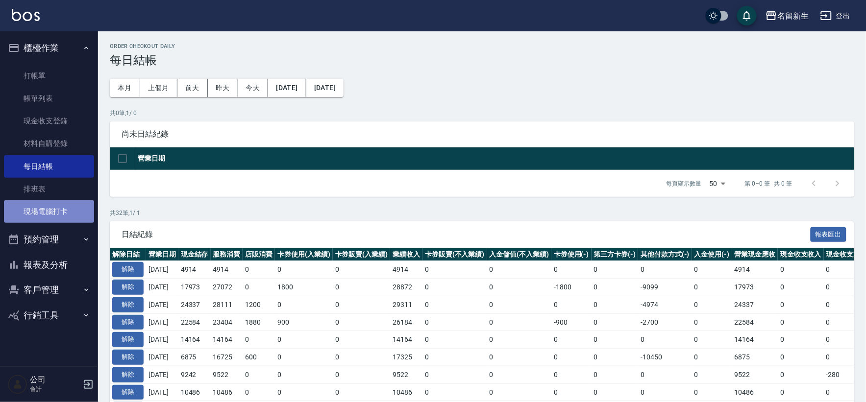
click at [66, 213] on link "現場電腦打卡" at bounding box center [49, 211] width 90 height 23
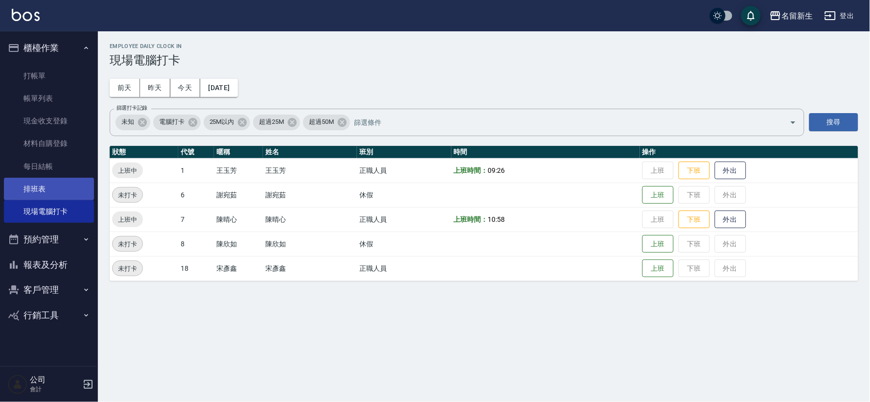
click at [46, 180] on link "排班表" at bounding box center [49, 189] width 90 height 23
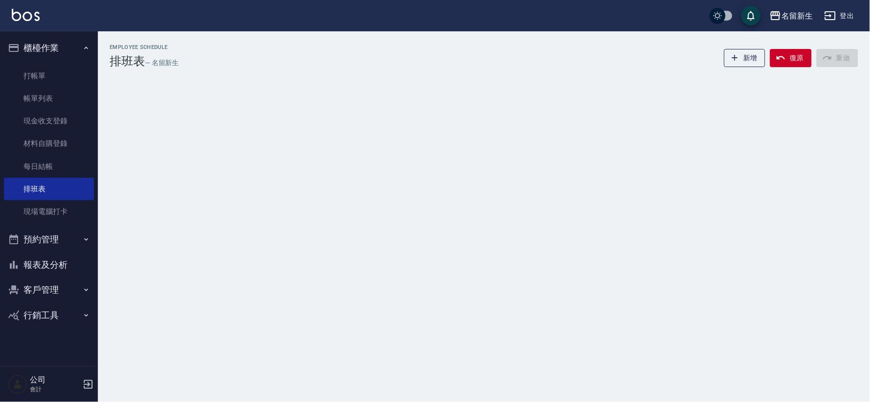
click at [49, 223] on ul "打帳單 帳單列表 現金收支登錄 材料自購登錄 每日結帳 排班表 現場電腦打卡" at bounding box center [49, 144] width 90 height 167
click at [56, 217] on link "現場電腦打卡" at bounding box center [49, 211] width 90 height 23
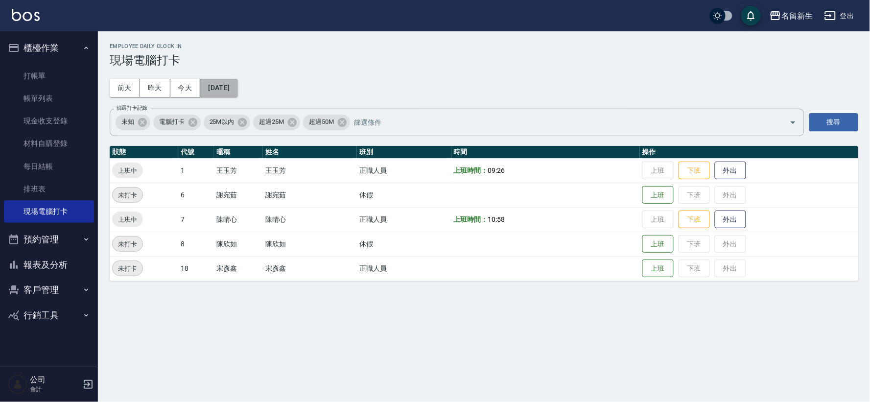
click at [238, 89] on button "[DATE]" at bounding box center [218, 88] width 37 height 18
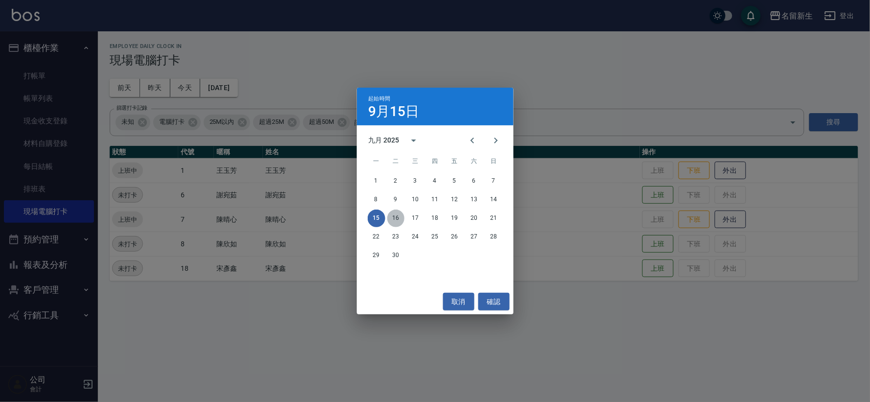
click at [398, 217] on button "16" at bounding box center [396, 219] width 18 height 18
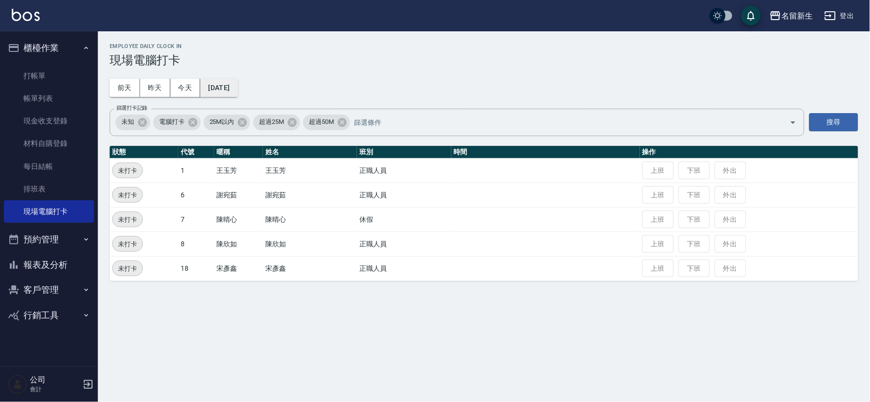
click at [238, 90] on button "[DATE]" at bounding box center [218, 88] width 37 height 18
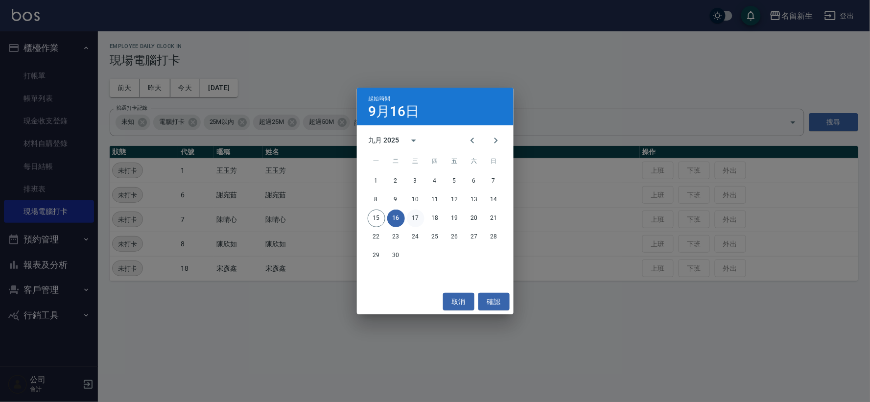
click at [416, 217] on button "17" at bounding box center [416, 219] width 18 height 18
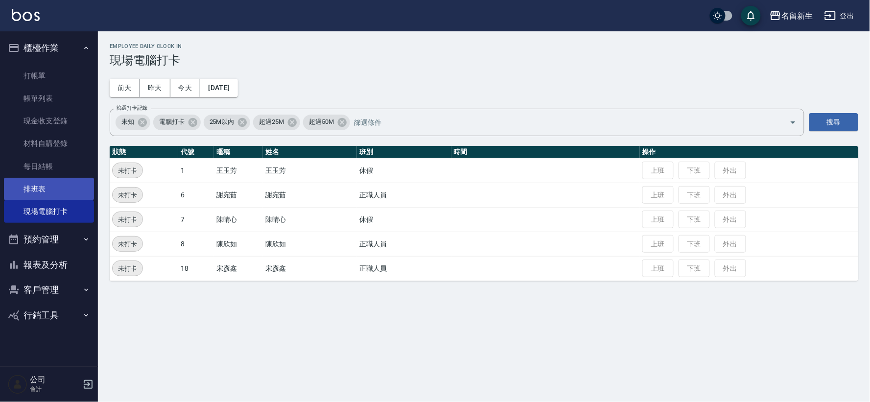
click at [57, 192] on link "排班表" at bounding box center [49, 189] width 90 height 23
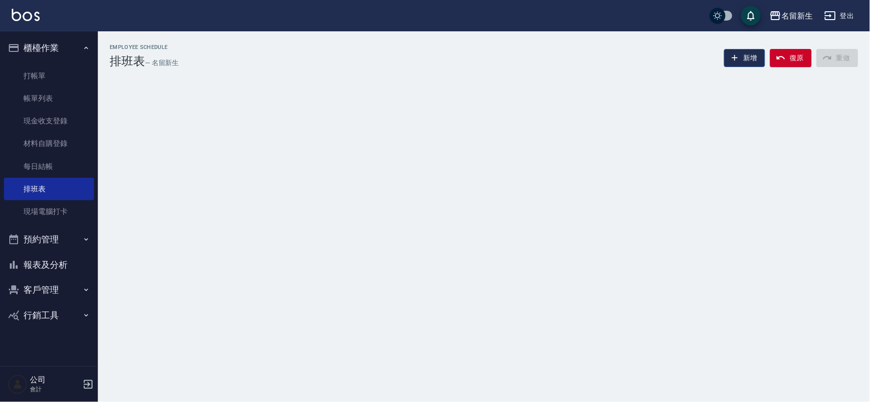
click at [733, 59] on icon "button" at bounding box center [735, 58] width 10 height 10
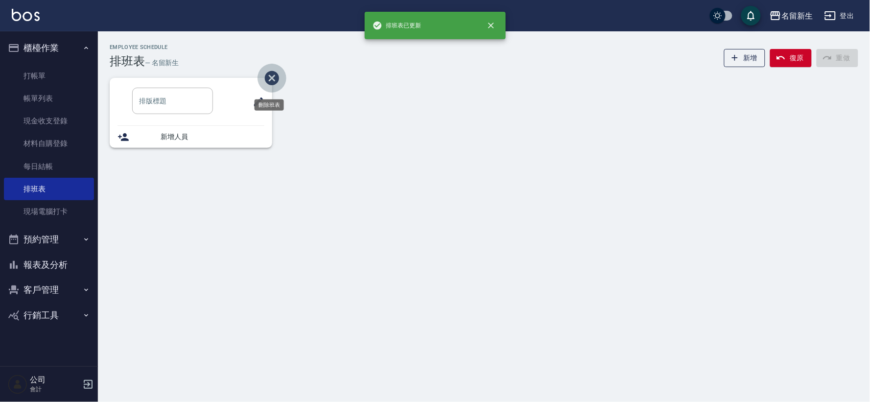
click at [270, 74] on icon "刪除班表" at bounding box center [272, 78] width 14 height 14
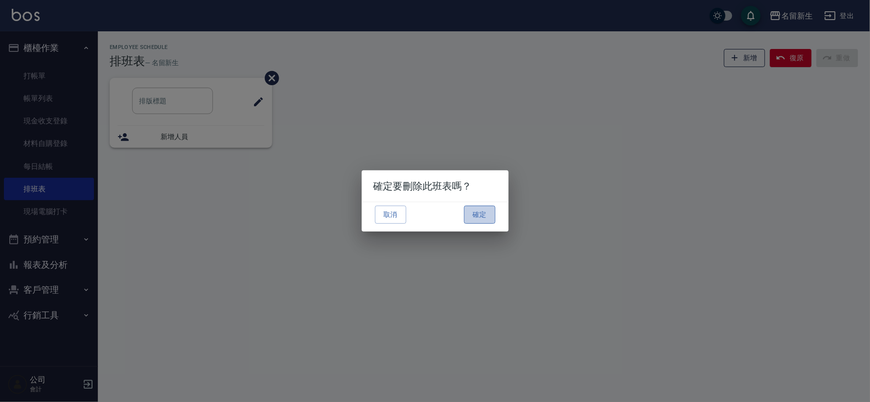
click at [486, 211] on button "確定" at bounding box center [479, 215] width 31 height 18
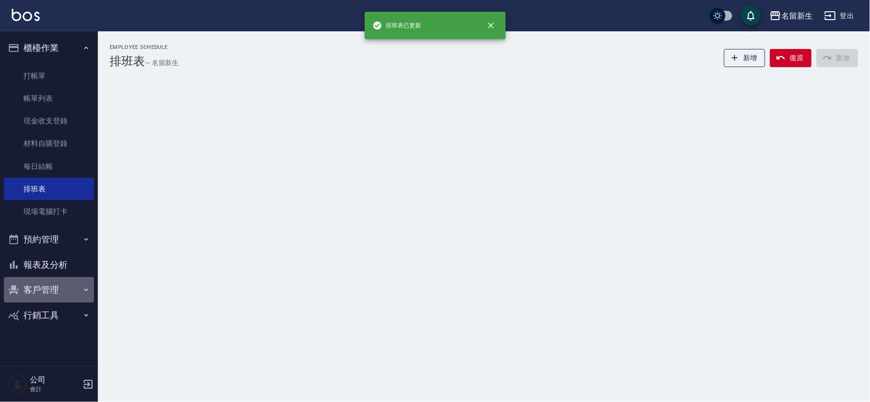
click at [56, 283] on button "客戶管理" at bounding box center [49, 289] width 90 height 25
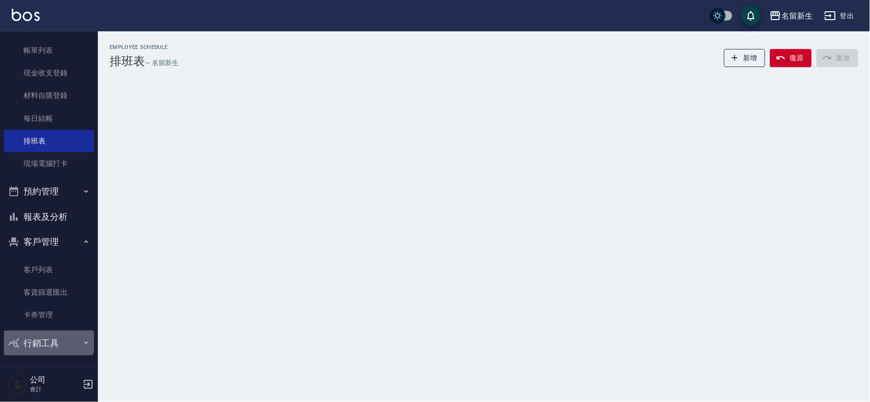
click at [48, 335] on button "行銷工具" at bounding box center [49, 343] width 90 height 25
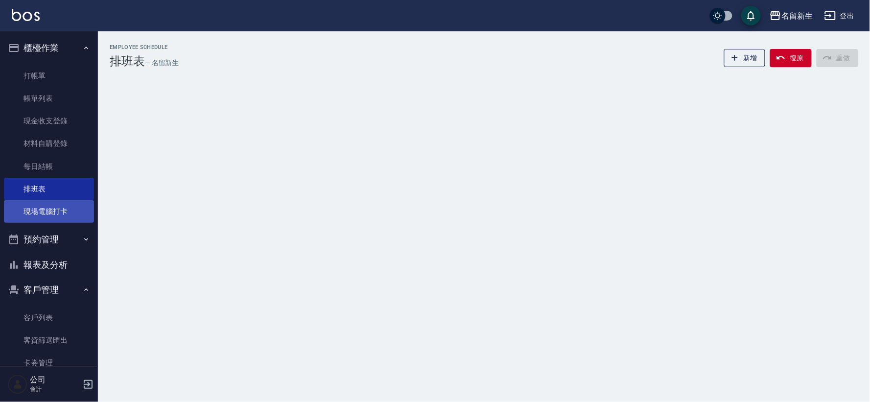
click at [66, 212] on link "現場電腦打卡" at bounding box center [49, 211] width 90 height 23
